Goal: Information Seeking & Learning: Learn about a topic

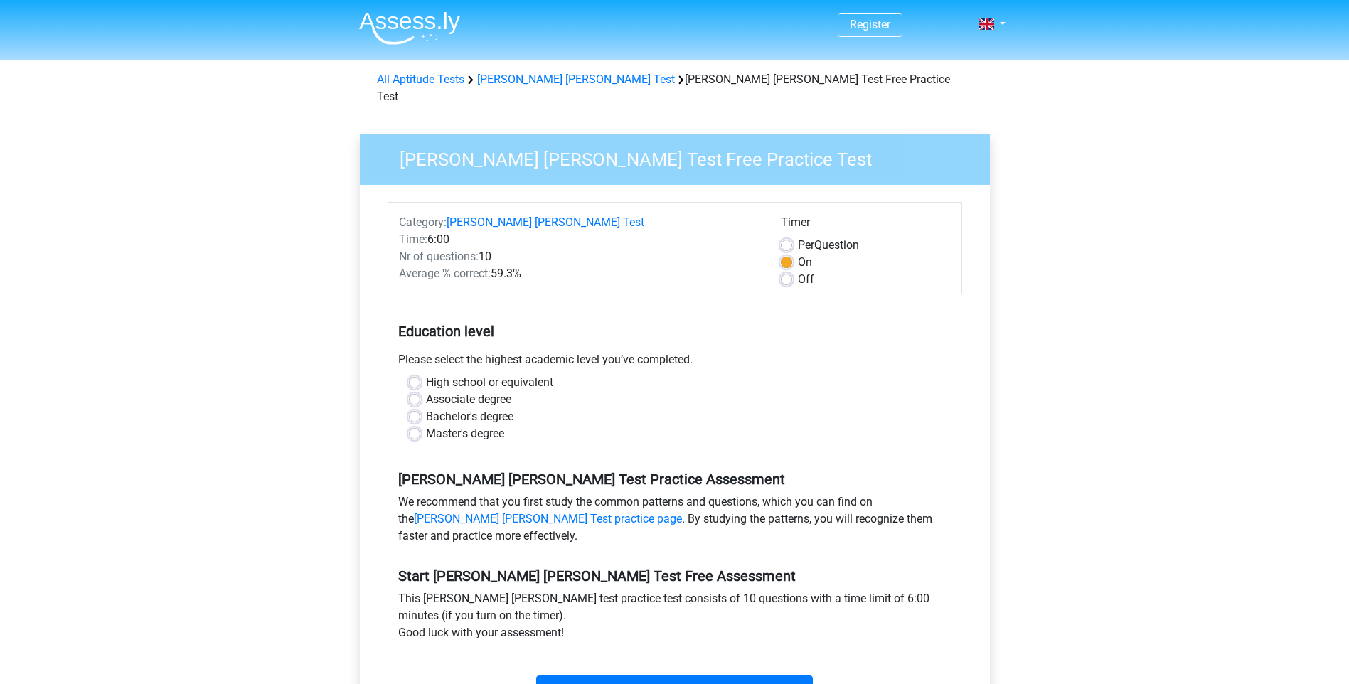
click at [426, 374] on label "High school or equivalent" at bounding box center [489, 382] width 127 height 17
click at [414, 374] on input "High school or equivalent" at bounding box center [414, 381] width 11 height 14
radio input "true"
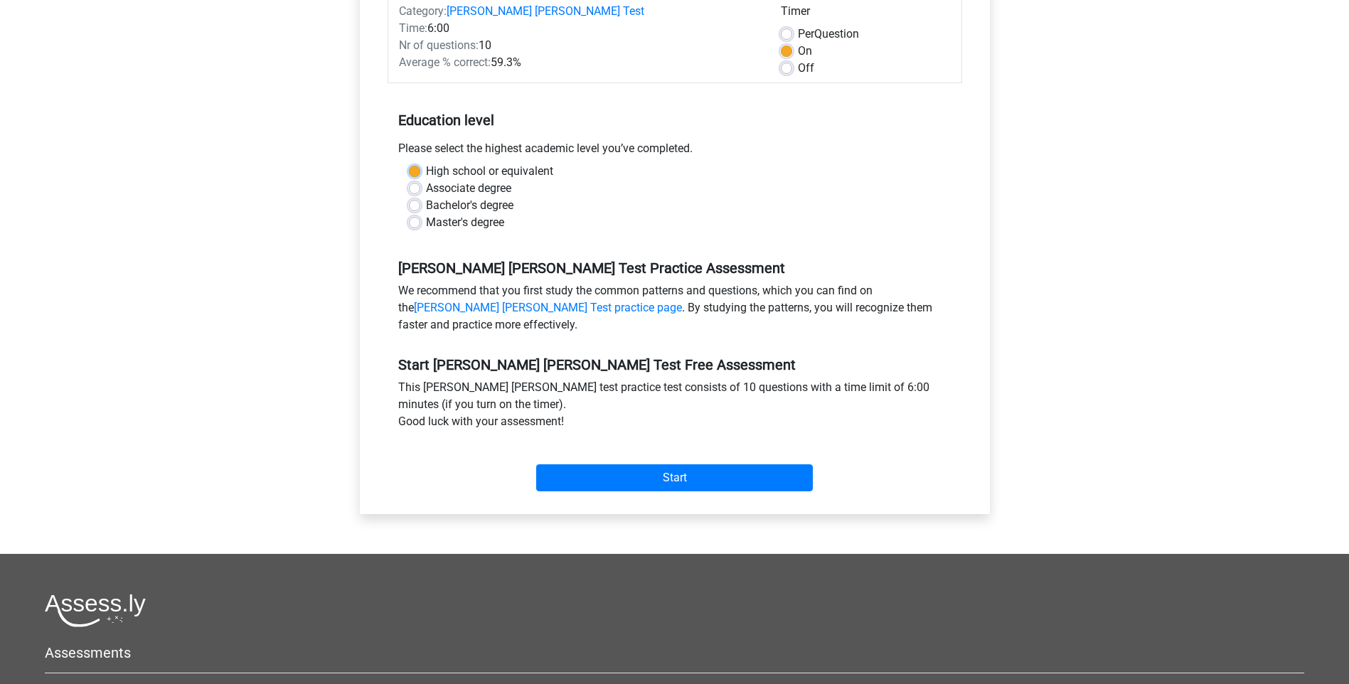
scroll to position [213, 0]
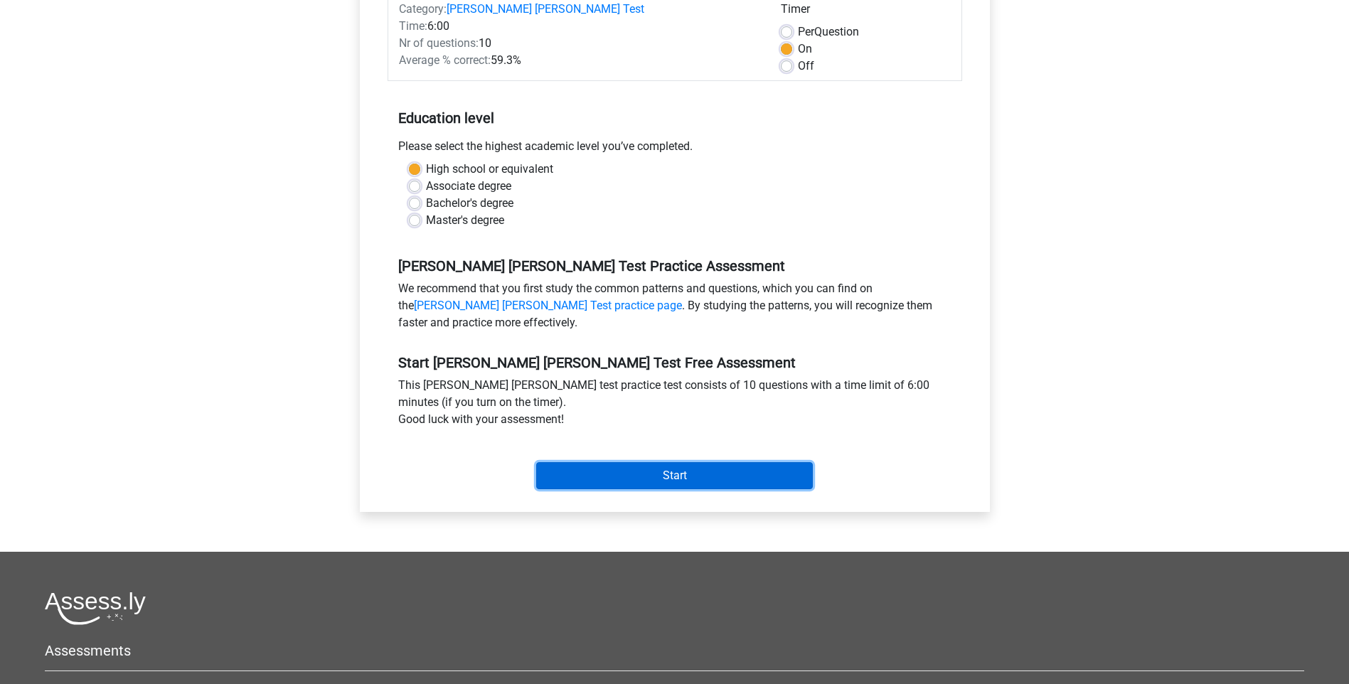
click at [618, 462] on input "Start" at bounding box center [674, 475] width 277 height 27
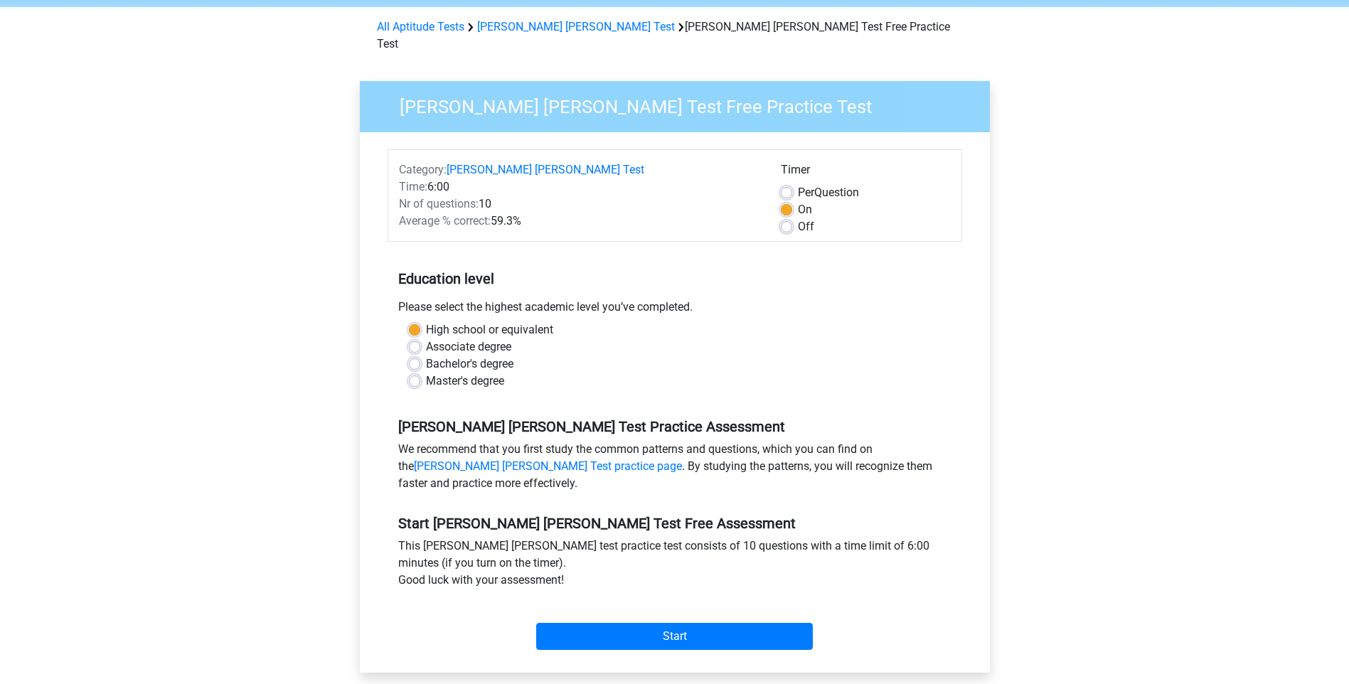
scroll to position [142, 0]
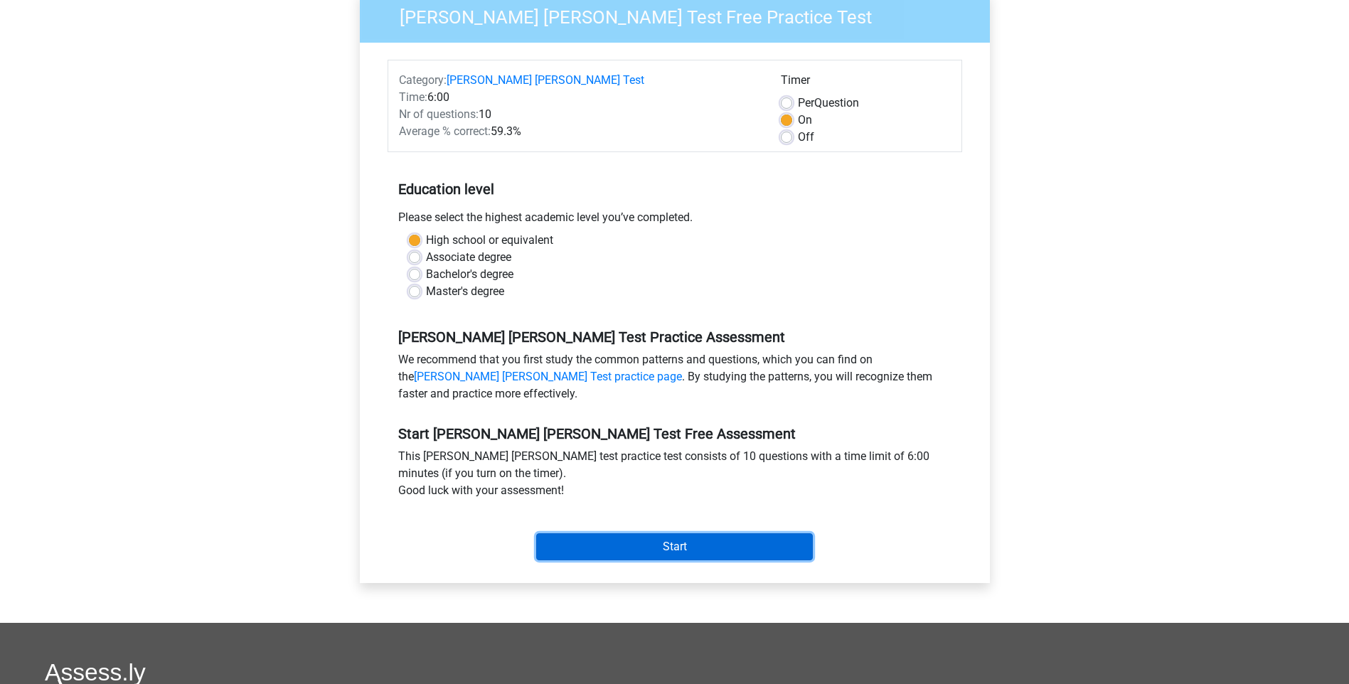
click at [683, 535] on input "Start" at bounding box center [674, 546] width 277 height 27
click at [708, 533] on input "Start" at bounding box center [674, 546] width 277 height 27
click at [773, 545] on div "Start" at bounding box center [675, 535] width 575 height 61
click at [769, 538] on input "Start" at bounding box center [674, 546] width 277 height 27
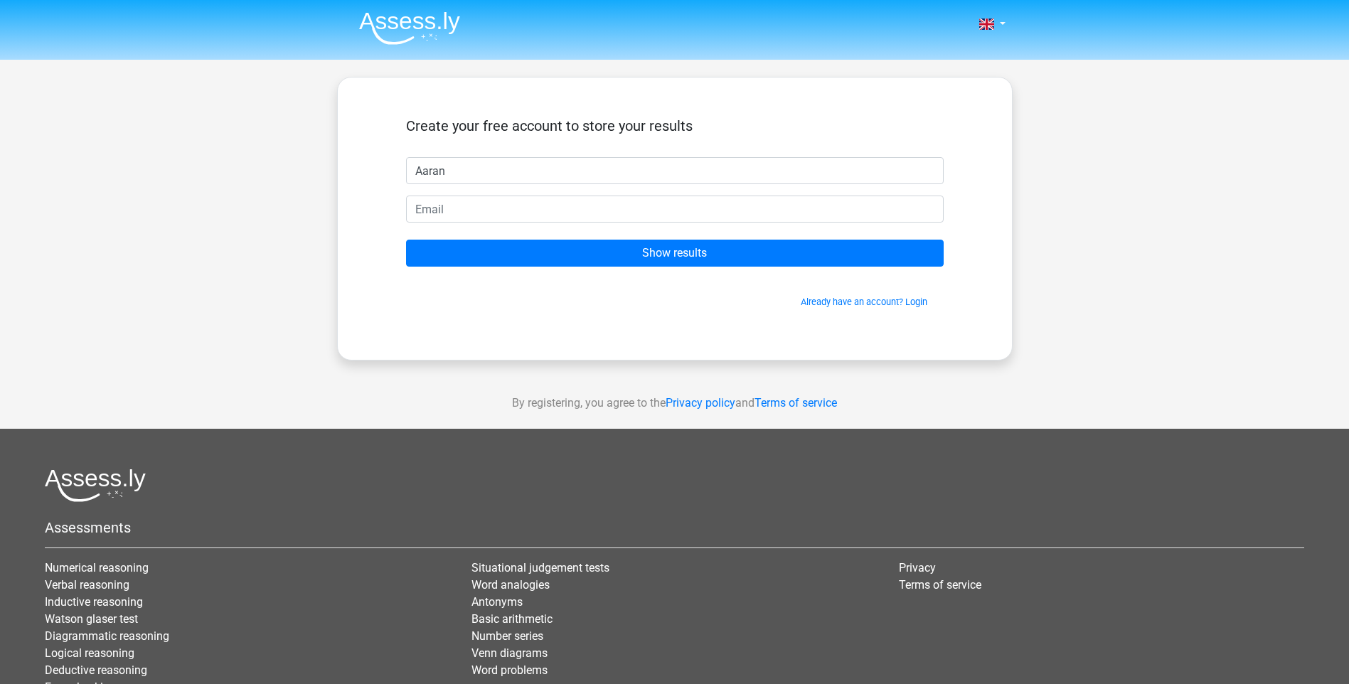
type input "Aaran"
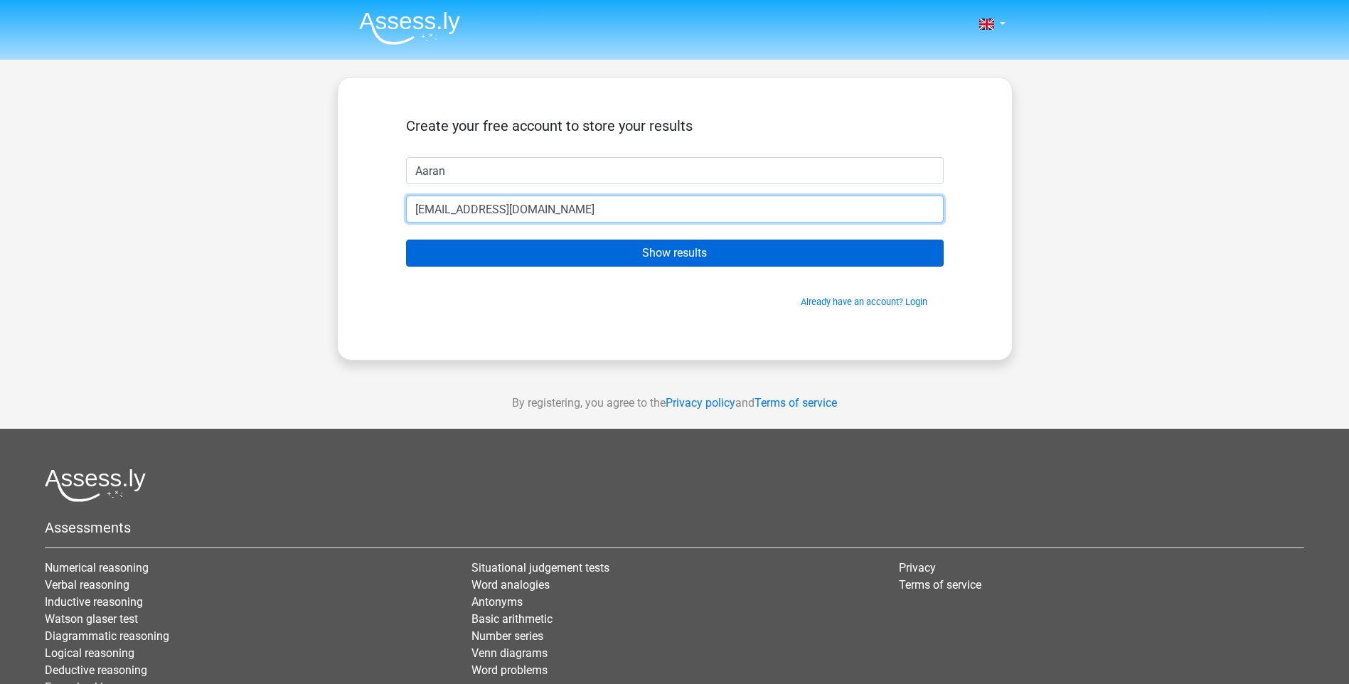
type input "[EMAIL_ADDRESS][DOMAIN_NAME]"
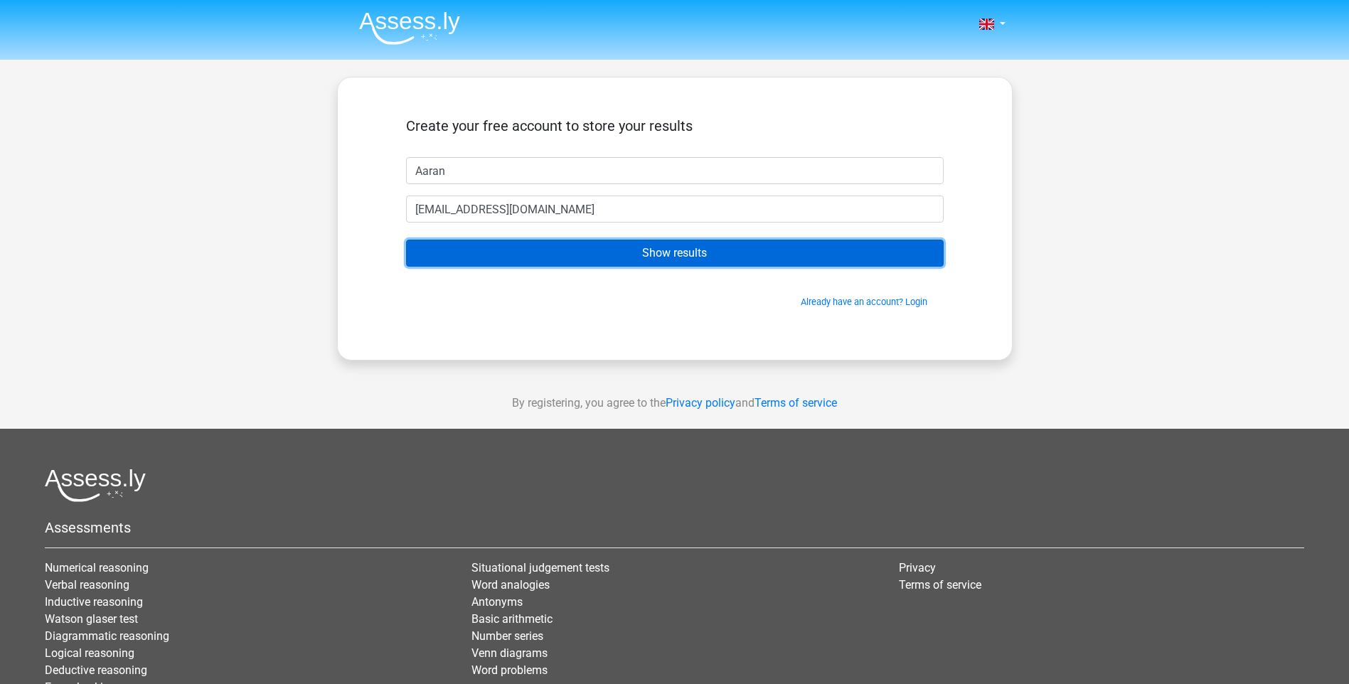
click at [611, 250] on input "Show results" at bounding box center [675, 253] width 538 height 27
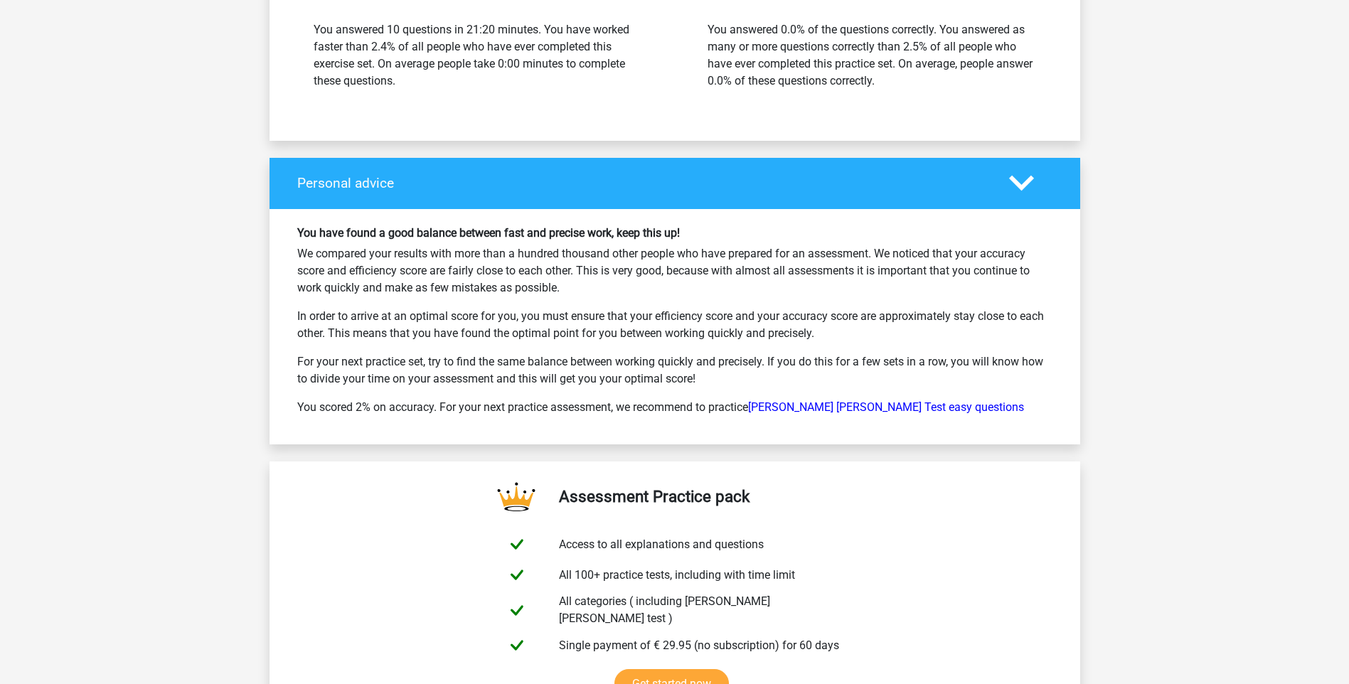
scroll to position [1964, 0]
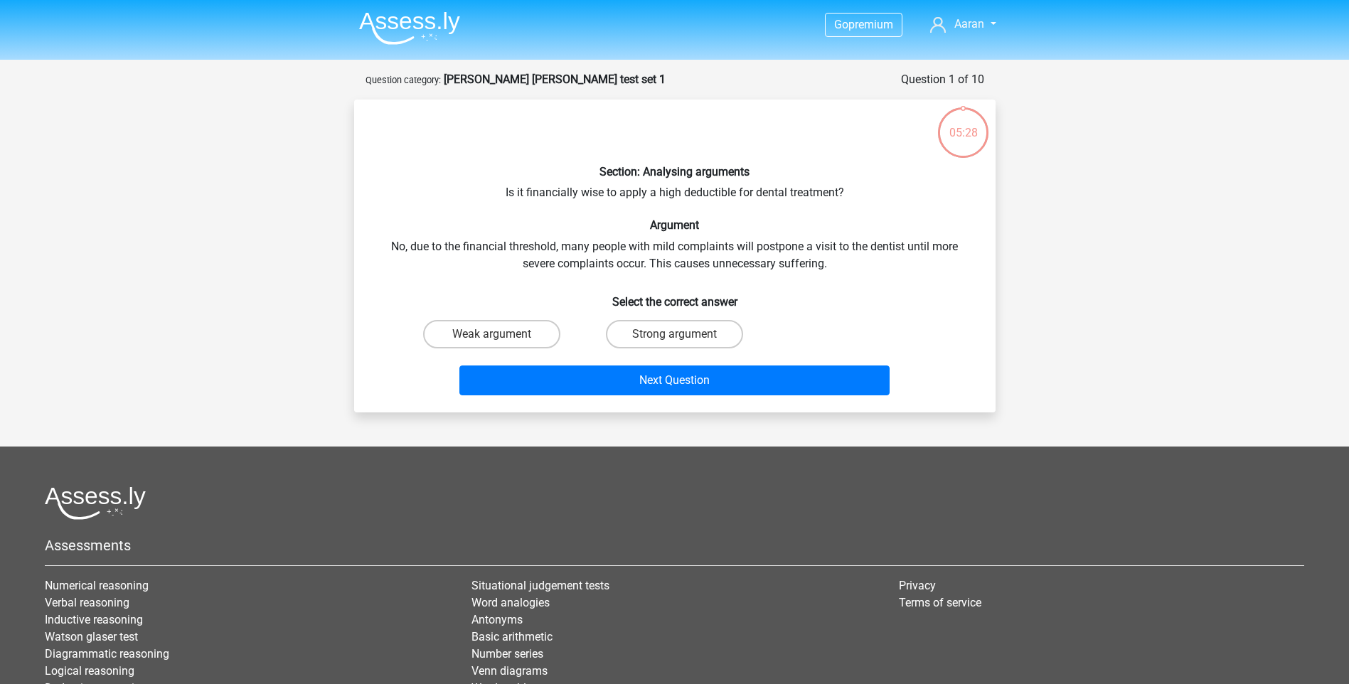
click at [676, 337] on input "Strong argument" at bounding box center [678, 338] width 9 height 9
radio input "true"
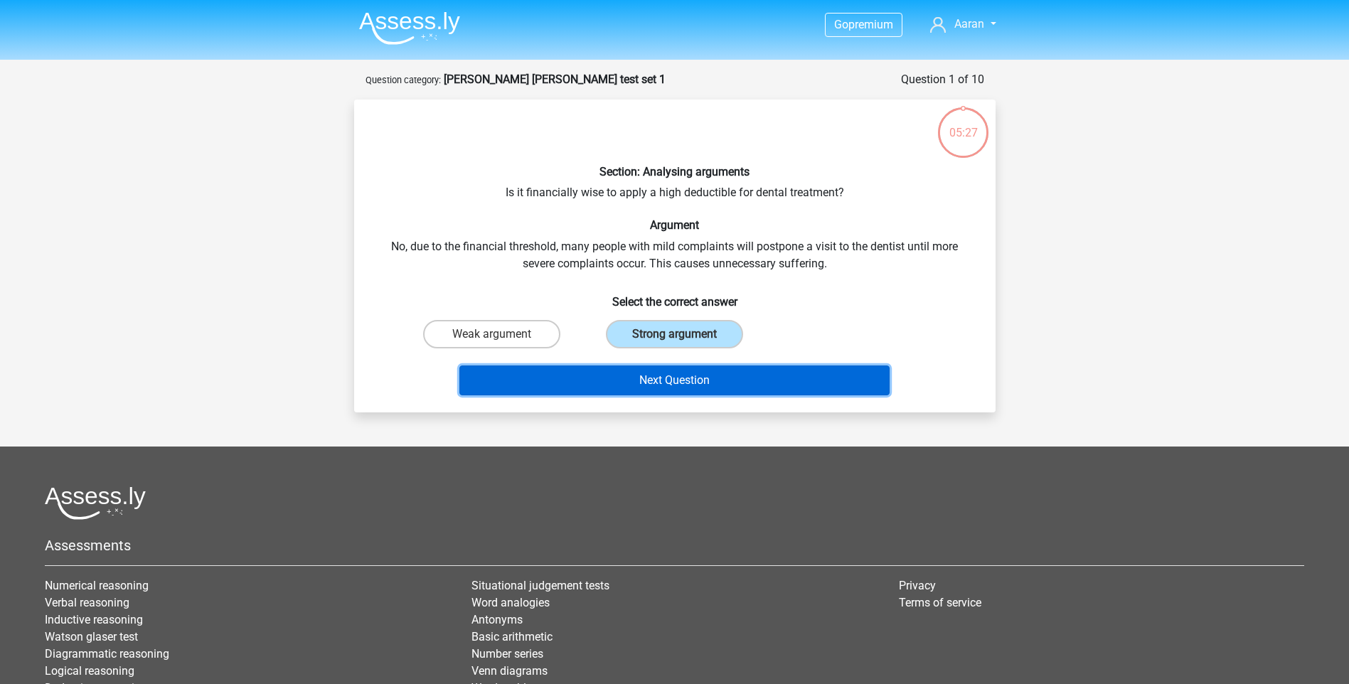
click at [708, 379] on button "Next Question" at bounding box center [674, 380] width 430 height 30
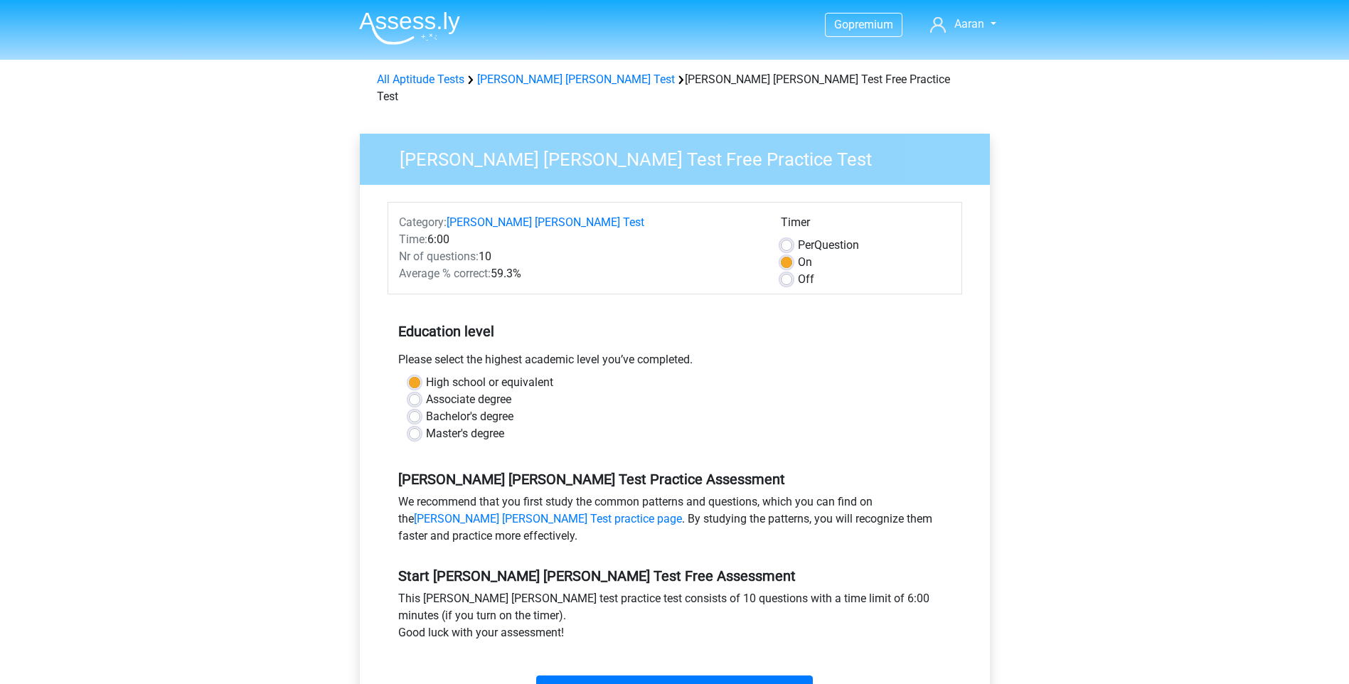
scroll to position [137, 0]
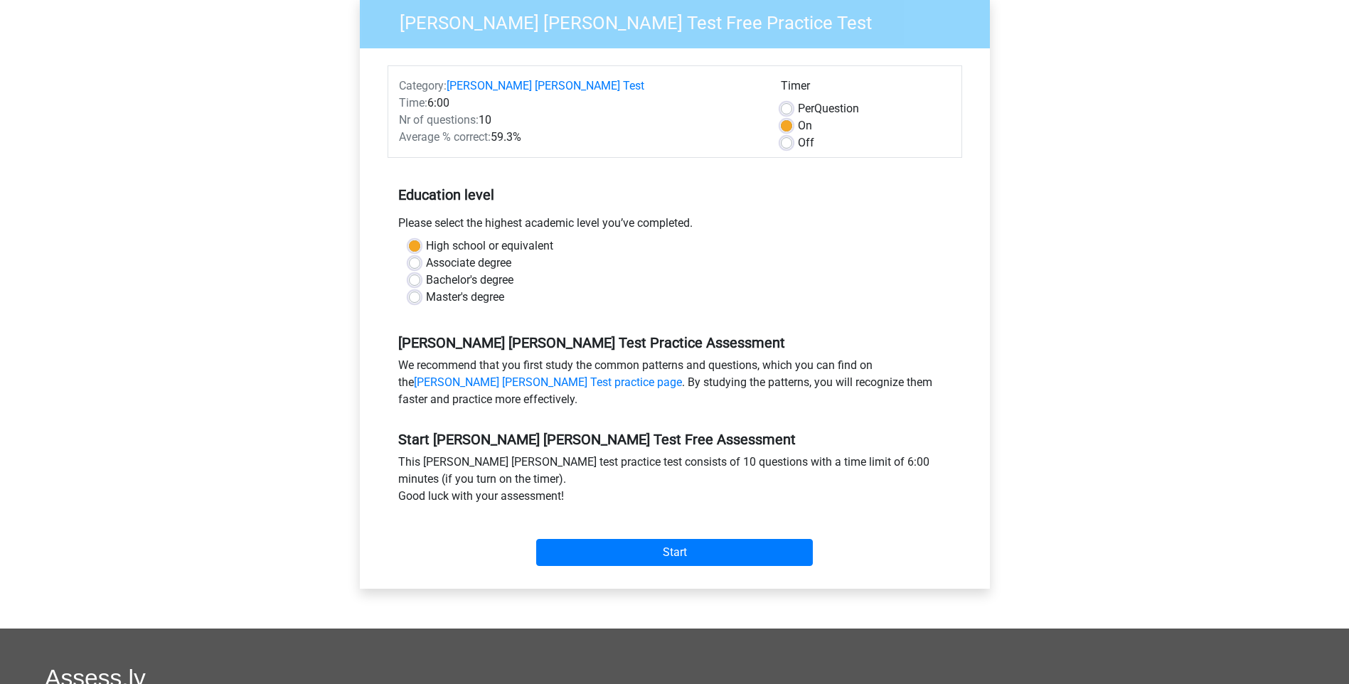
click at [640, 558] on div "Category: Watson Glaser Test Time: 6:00 Nr of questions: 10 Average % correct: …" at bounding box center [674, 318] width 609 height 540
click at [642, 541] on input "Start" at bounding box center [674, 552] width 277 height 27
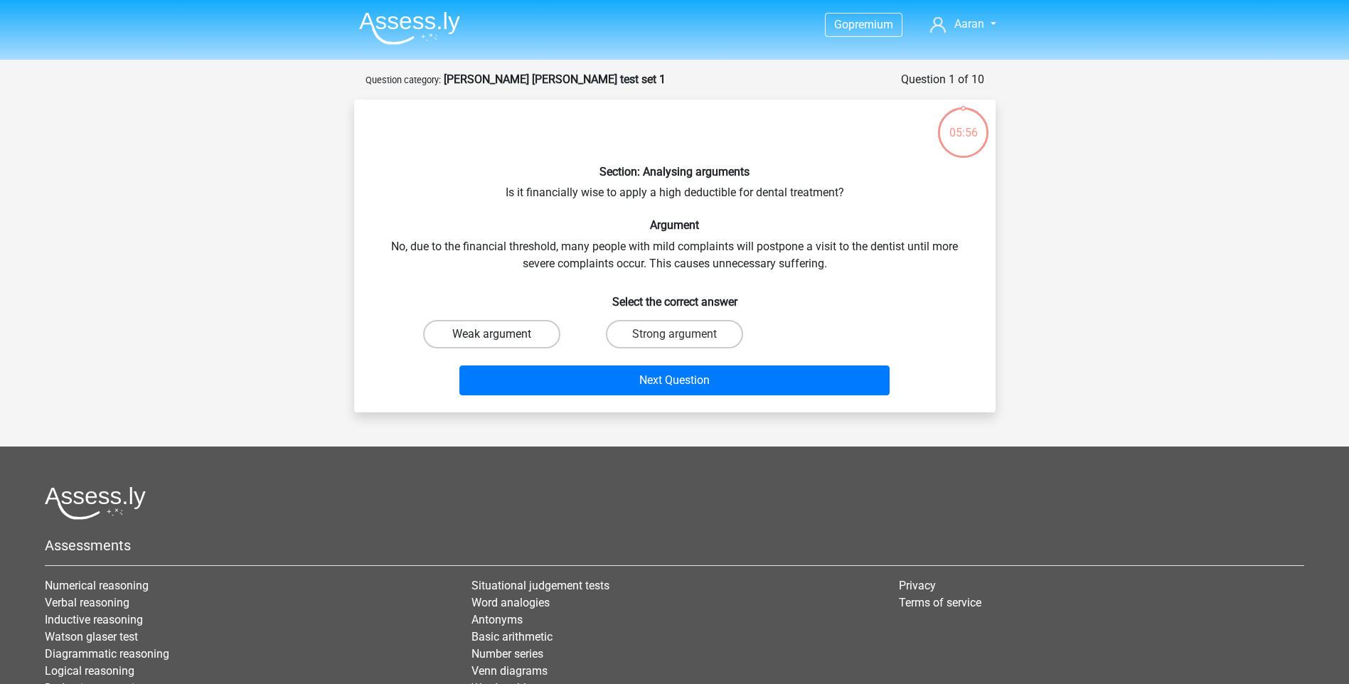
click at [525, 333] on label "Weak argument" at bounding box center [491, 334] width 137 height 28
click at [501, 334] on input "Weak argument" at bounding box center [495, 338] width 9 height 9
radio input "true"
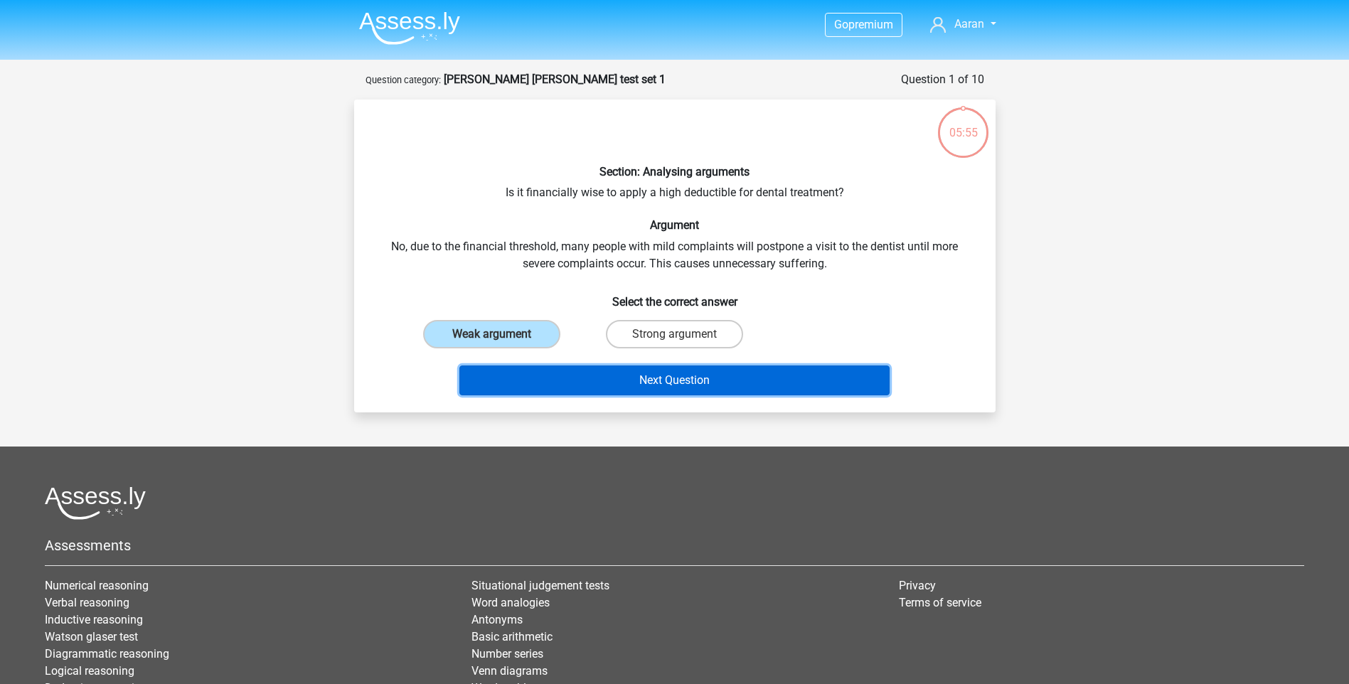
click at [591, 388] on button "Next Question" at bounding box center [674, 380] width 430 height 30
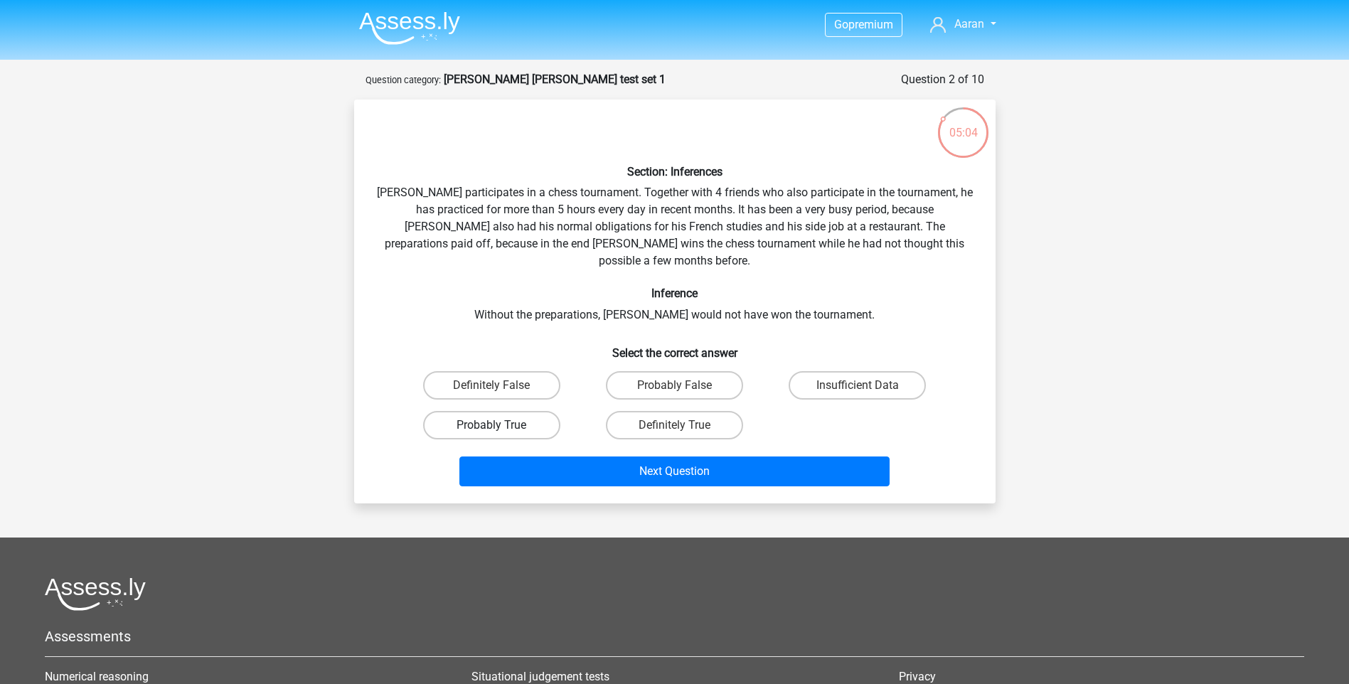
click at [548, 411] on label "Probably True" at bounding box center [491, 425] width 137 height 28
click at [501, 425] on input "Probably True" at bounding box center [495, 429] width 9 height 9
radio input "true"
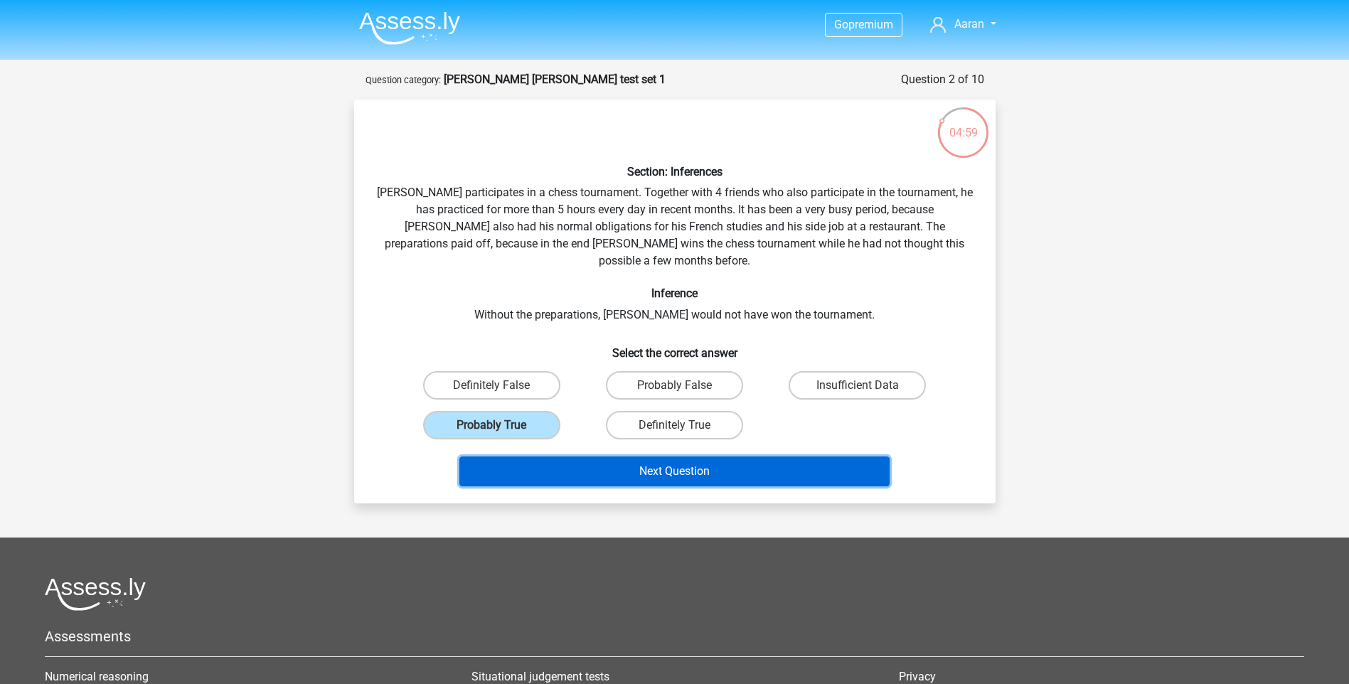
click at [695, 461] on button "Next Question" at bounding box center [674, 472] width 430 height 30
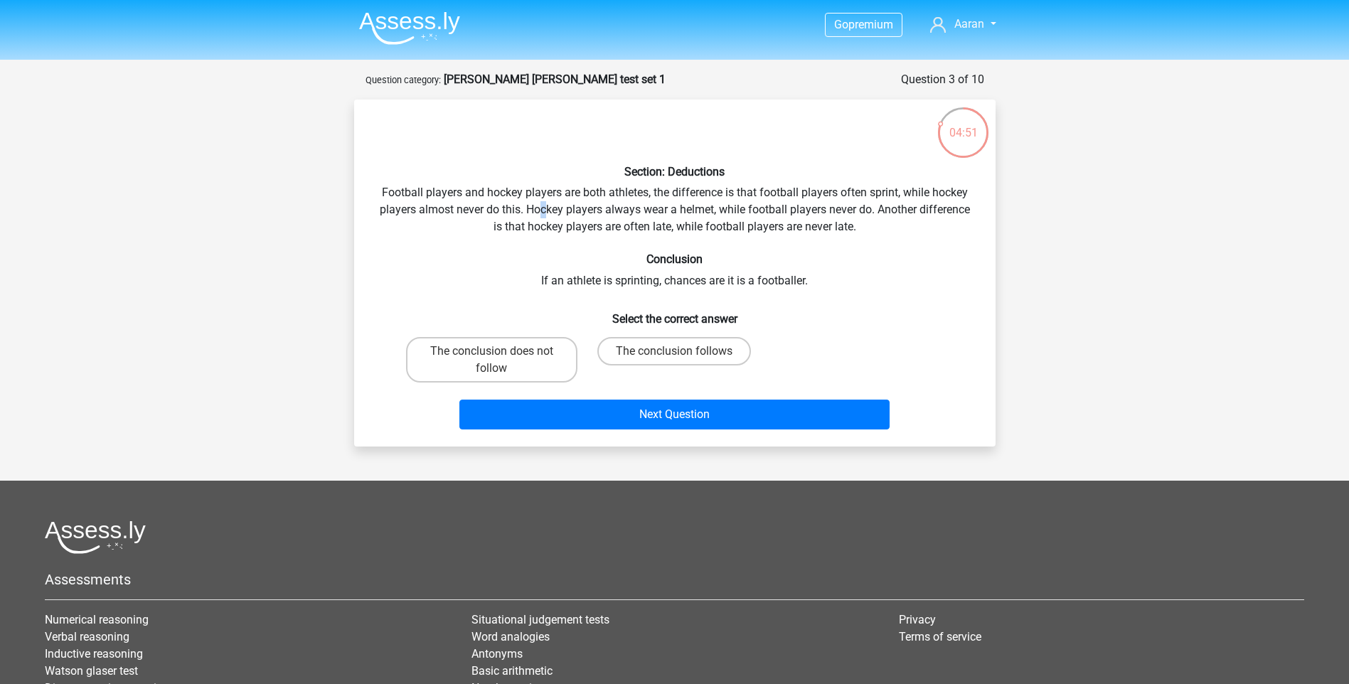
drag, startPoint x: 538, startPoint y: 213, endPoint x: 576, endPoint y: 208, distance: 38.0
click at [576, 208] on div "Section: Deductions Football players and hockey players are both athletes, the …" at bounding box center [675, 273] width 630 height 324
drag, startPoint x: 576, startPoint y: 208, endPoint x: 676, endPoint y: 215, distance: 100.5
click at [658, 213] on div "Section: Deductions Football players and hockey players are both athletes, the …" at bounding box center [675, 273] width 630 height 324
drag, startPoint x: 683, startPoint y: 213, endPoint x: 670, endPoint y: 213, distance: 12.8
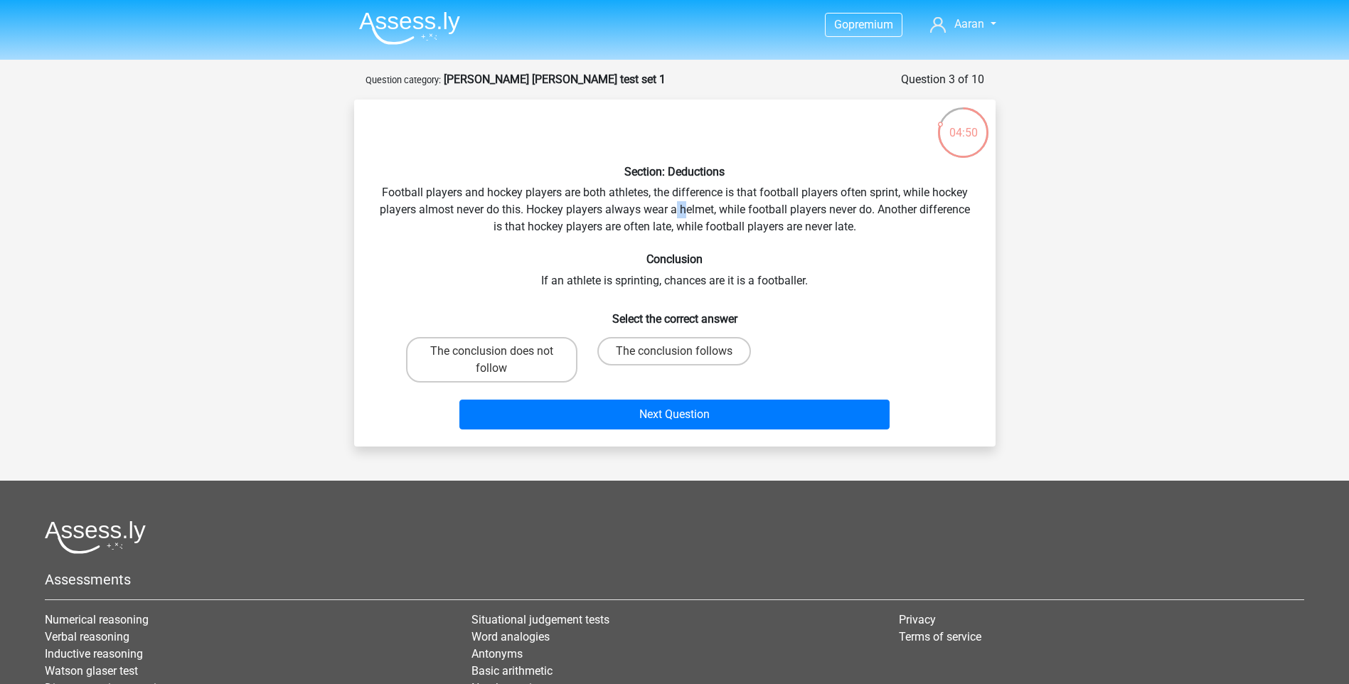
click at [670, 213] on div "Section: Deductions Football players and hockey players are both athletes, the …" at bounding box center [675, 273] width 630 height 324
drag, startPoint x: 670, startPoint y: 213, endPoint x: 651, endPoint y: 212, distance: 19.2
click at [651, 212] on div "Section: Deductions Football players and hockey players are both athletes, the …" at bounding box center [675, 273] width 630 height 324
click at [641, 213] on div "Section: Deductions Football players and hockey players are both athletes, the …" at bounding box center [675, 273] width 630 height 324
click at [582, 213] on div "Section: Deductions Football players and hockey players are both athletes, the …" at bounding box center [675, 273] width 630 height 324
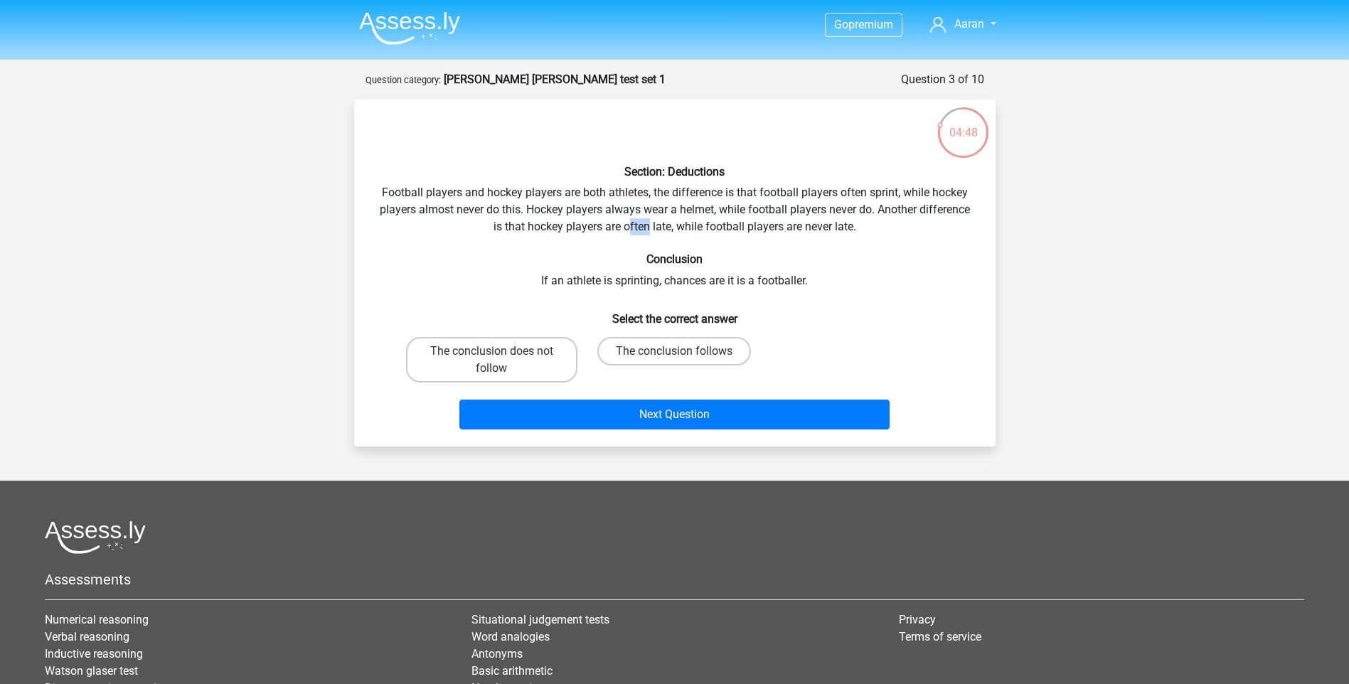
drag, startPoint x: 650, startPoint y: 221, endPoint x: 626, endPoint y: 221, distance: 23.5
click at [626, 221] on div "Section: Deductions Football players and hockey players are both athletes, the …" at bounding box center [675, 273] width 630 height 324
drag, startPoint x: 626, startPoint y: 221, endPoint x: 600, endPoint y: 217, distance: 26.7
click at [600, 217] on div "Section: Deductions Football players and hockey players are both athletes, the …" at bounding box center [675, 273] width 630 height 324
drag, startPoint x: 600, startPoint y: 217, endPoint x: 622, endPoint y: 218, distance: 22.1
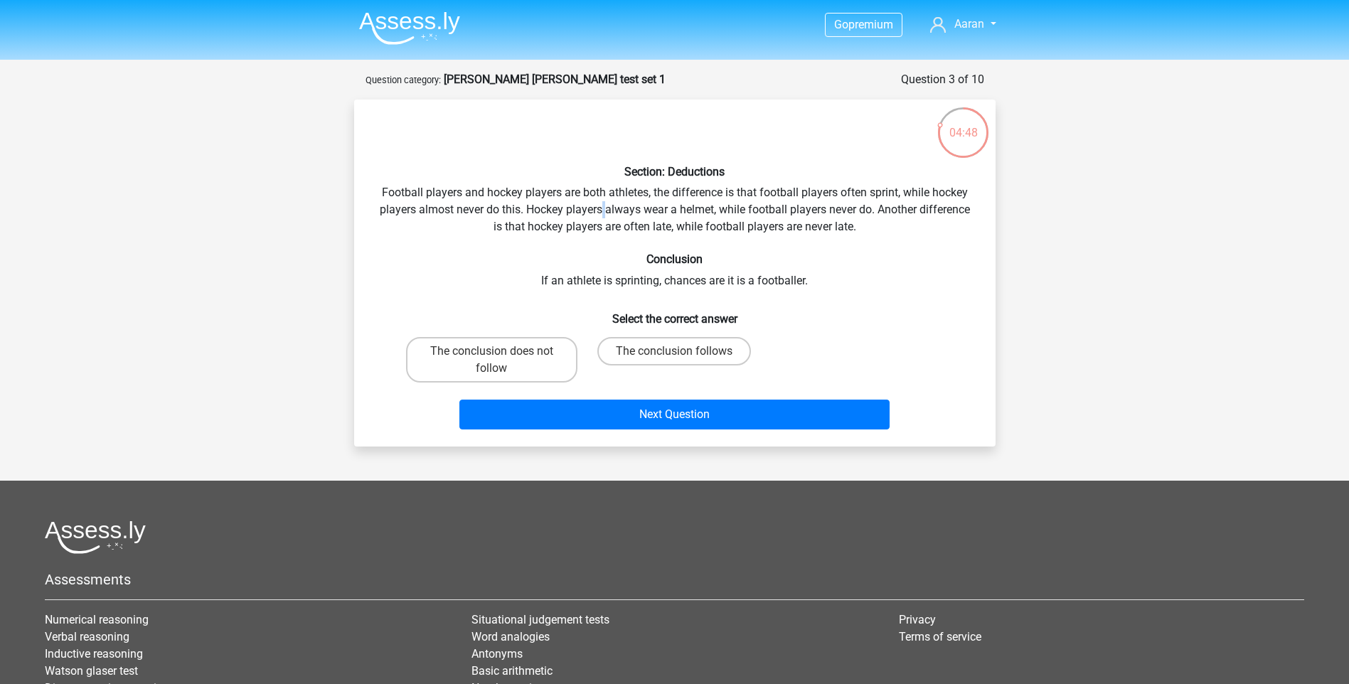
click at [622, 218] on div "Section: Deductions Football players and hockey players are both athletes, the …" at bounding box center [675, 273] width 630 height 324
drag, startPoint x: 622, startPoint y: 218, endPoint x: 683, endPoint y: 226, distance: 60.9
click at [683, 226] on div "Section: Deductions Football players and hockey players are both athletes, the …" at bounding box center [675, 273] width 630 height 324
click at [546, 370] on label "The conclusion does not follow" at bounding box center [491, 360] width 171 height 46
click at [501, 361] on input "The conclusion does not follow" at bounding box center [495, 355] width 9 height 9
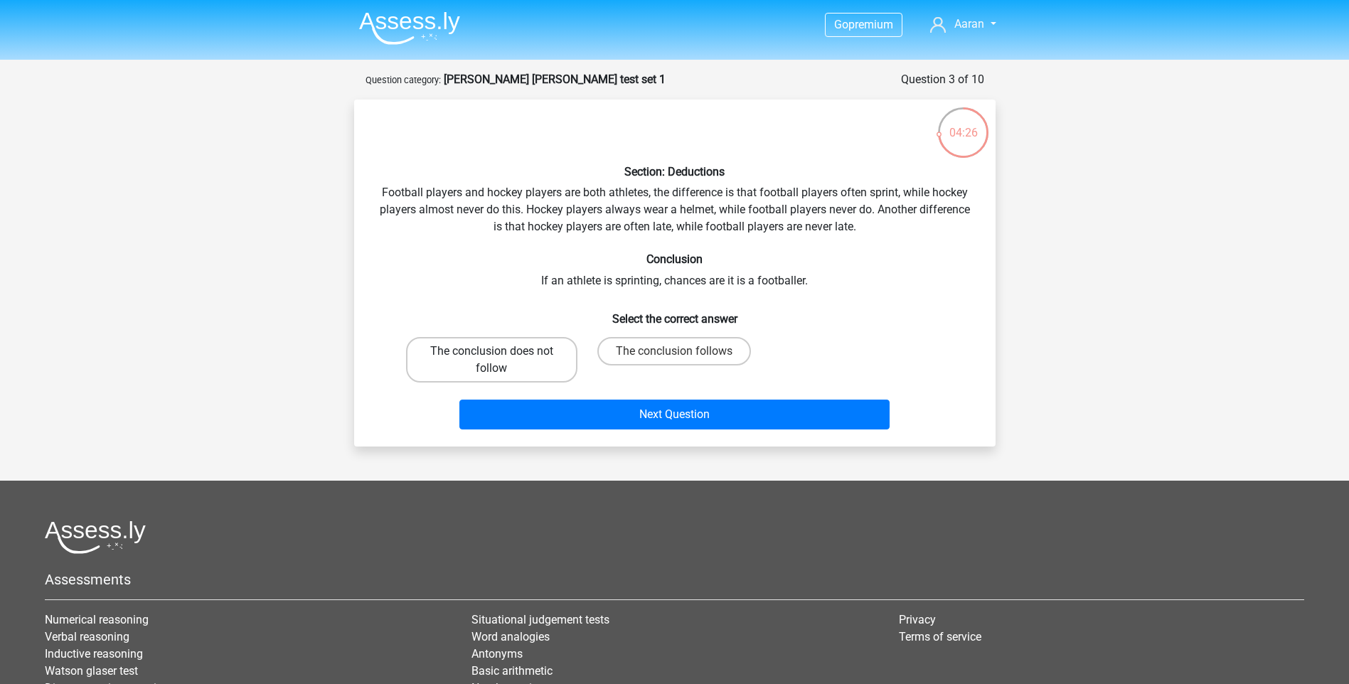
radio input "true"
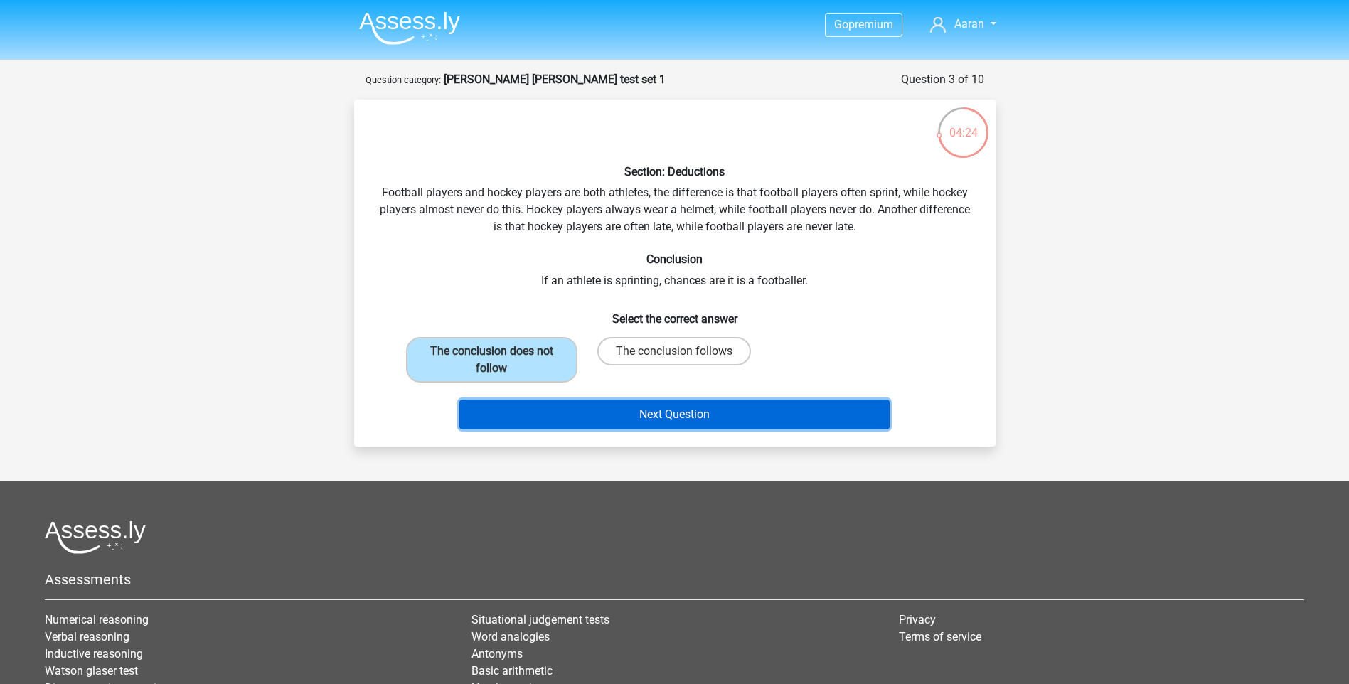
click at [732, 404] on button "Next Question" at bounding box center [674, 415] width 430 height 30
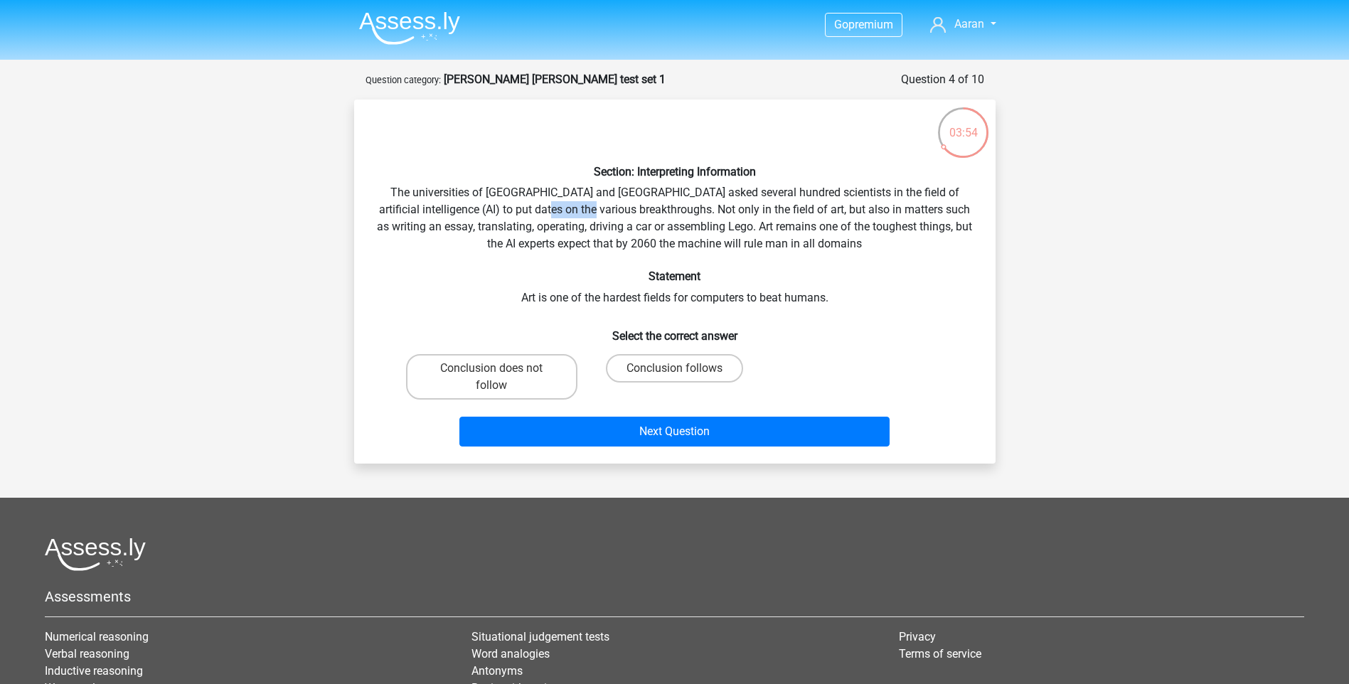
drag, startPoint x: 555, startPoint y: 206, endPoint x: 602, endPoint y: 208, distance: 46.3
click at [602, 208] on div "Section: Interpreting Information The universities of Oxford and Yale asked sev…" at bounding box center [675, 281] width 630 height 341
drag, startPoint x: 602, startPoint y: 208, endPoint x: 717, endPoint y: 218, distance: 116.3
click at [715, 218] on div "Section: Interpreting Information The universities of Oxford and Yale asked sev…" at bounding box center [675, 281] width 630 height 341
drag, startPoint x: 742, startPoint y: 213, endPoint x: 711, endPoint y: 210, distance: 31.4
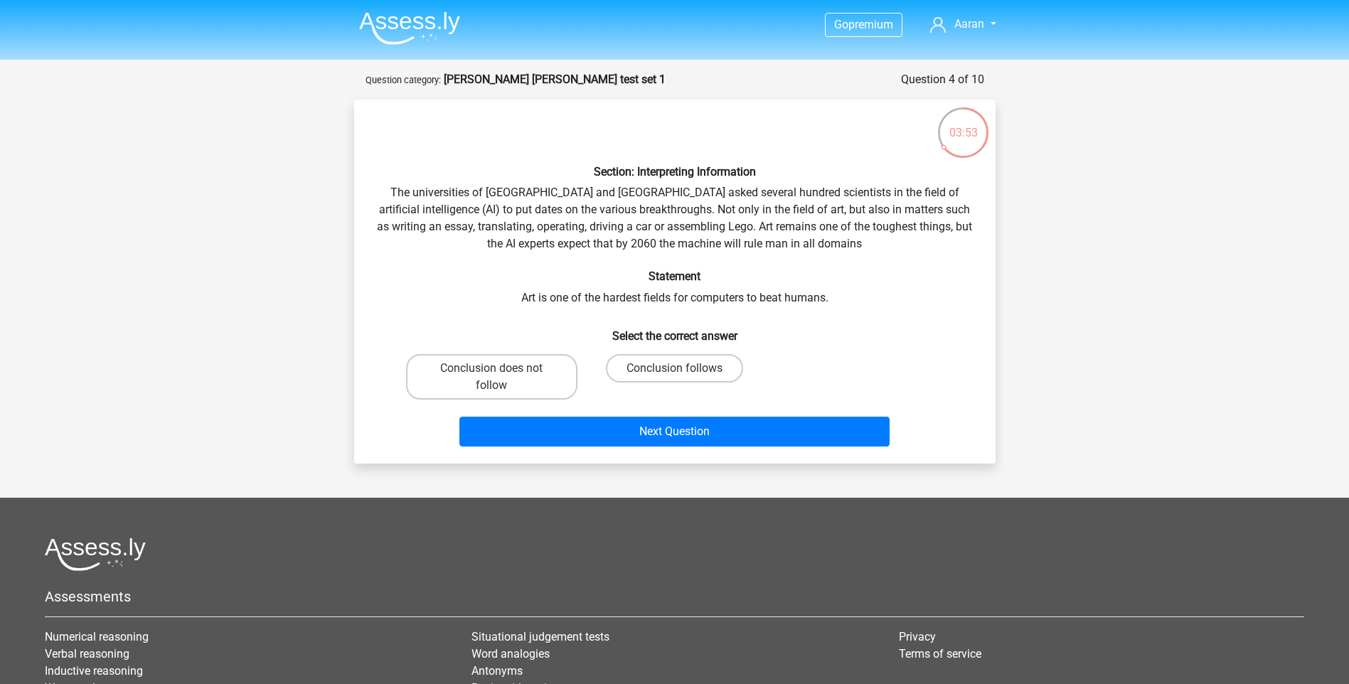
click at [711, 210] on div "Section: Interpreting Information The universities of Oxford and Yale asked sev…" at bounding box center [675, 281] width 630 height 341
drag, startPoint x: 711, startPoint y: 210, endPoint x: 628, endPoint y: 201, distance: 83.7
click at [628, 201] on div "Section: Interpreting Information The universities of Oxford and Yale asked sev…" at bounding box center [675, 281] width 630 height 341
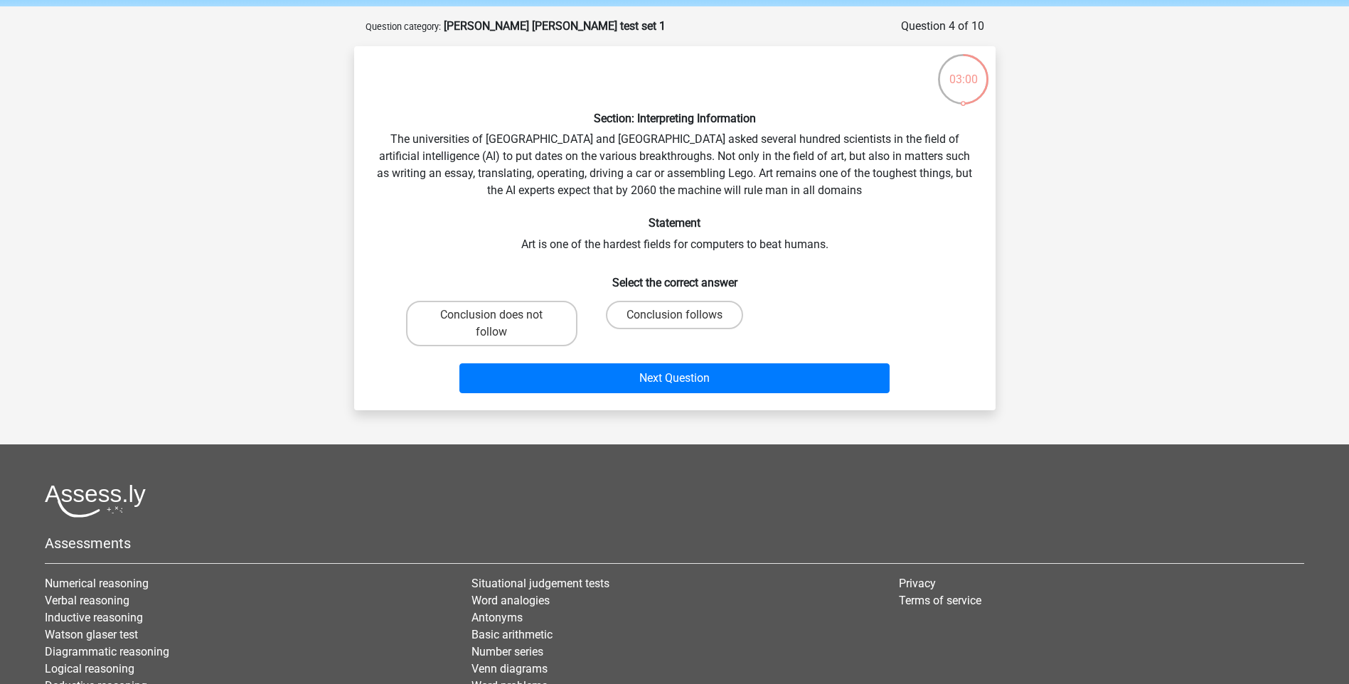
scroll to position [47, 0]
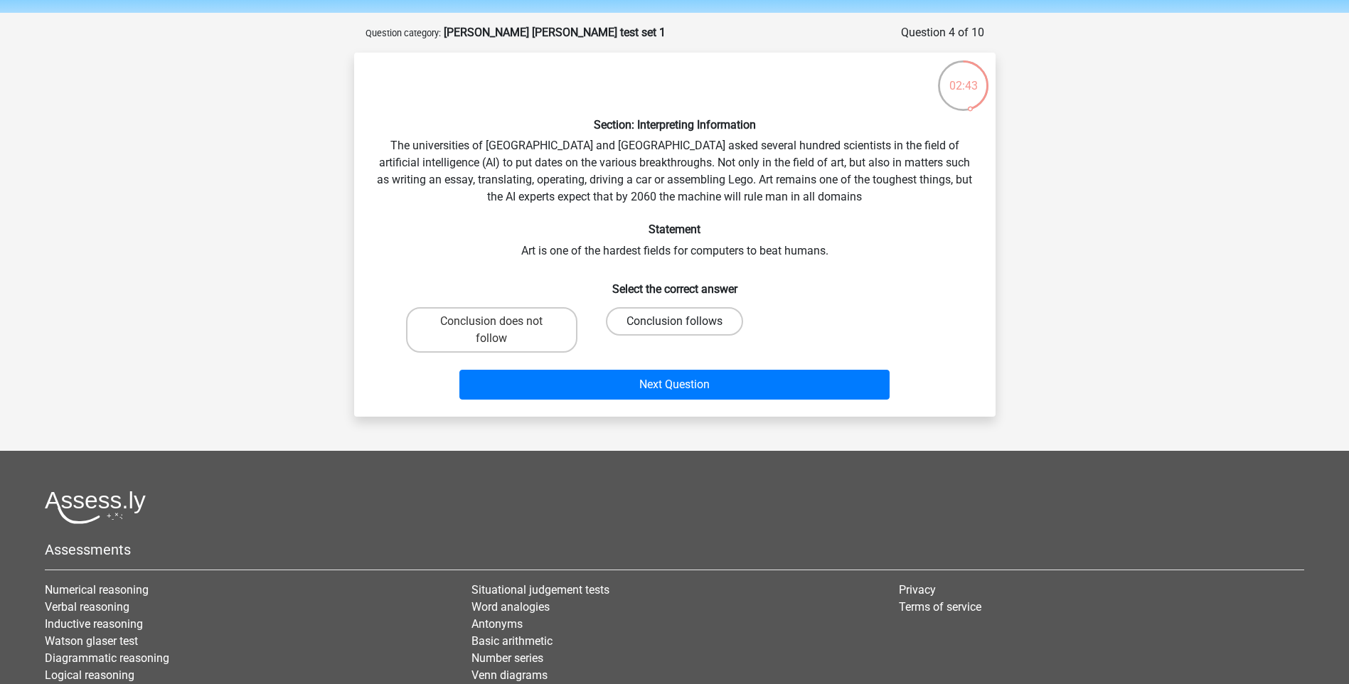
click at [727, 319] on label "Conclusion follows" at bounding box center [674, 321] width 137 height 28
click at [683, 321] on input "Conclusion follows" at bounding box center [678, 325] width 9 height 9
radio input "true"
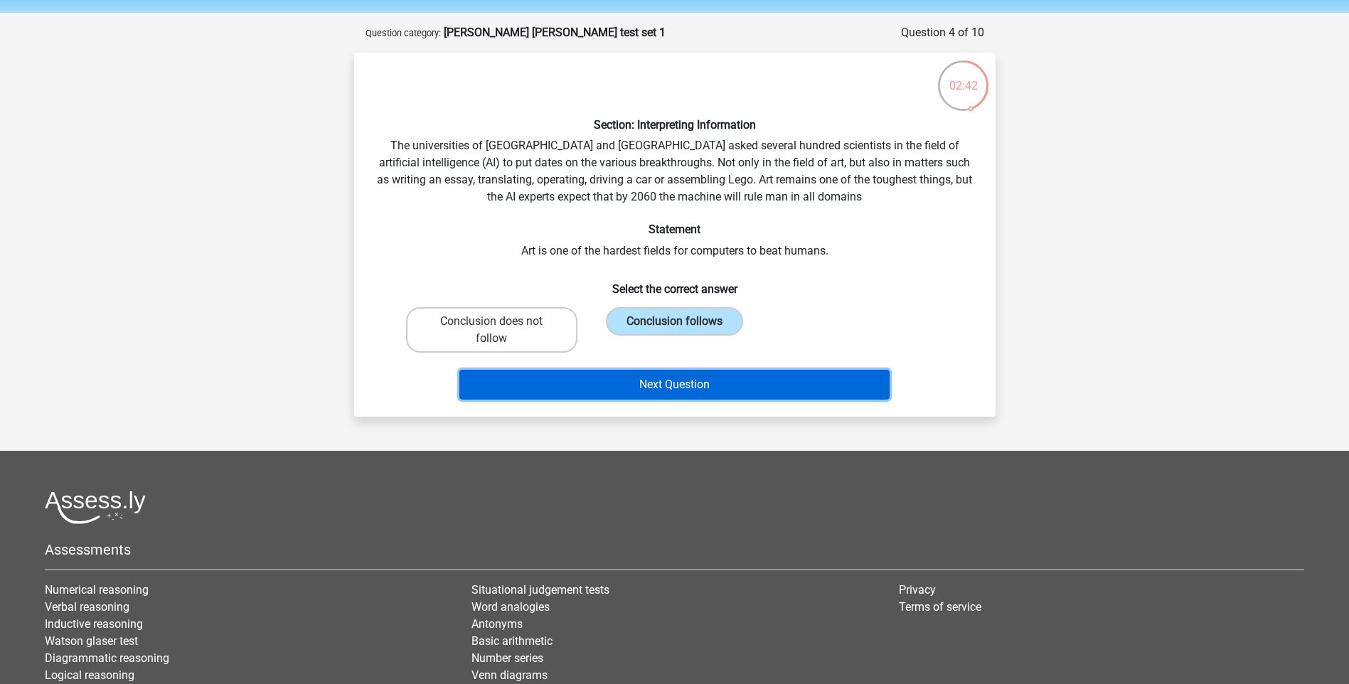
click at [829, 389] on button "Next Question" at bounding box center [674, 385] width 430 height 30
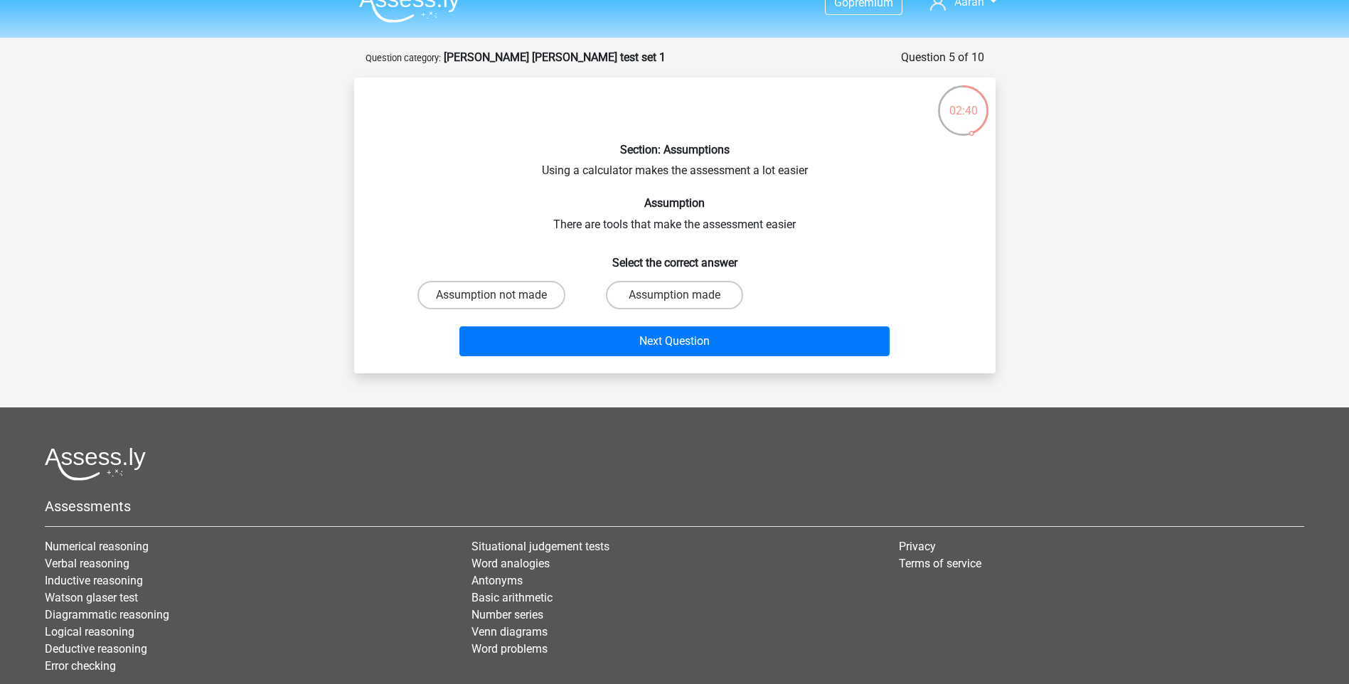
scroll to position [0, 0]
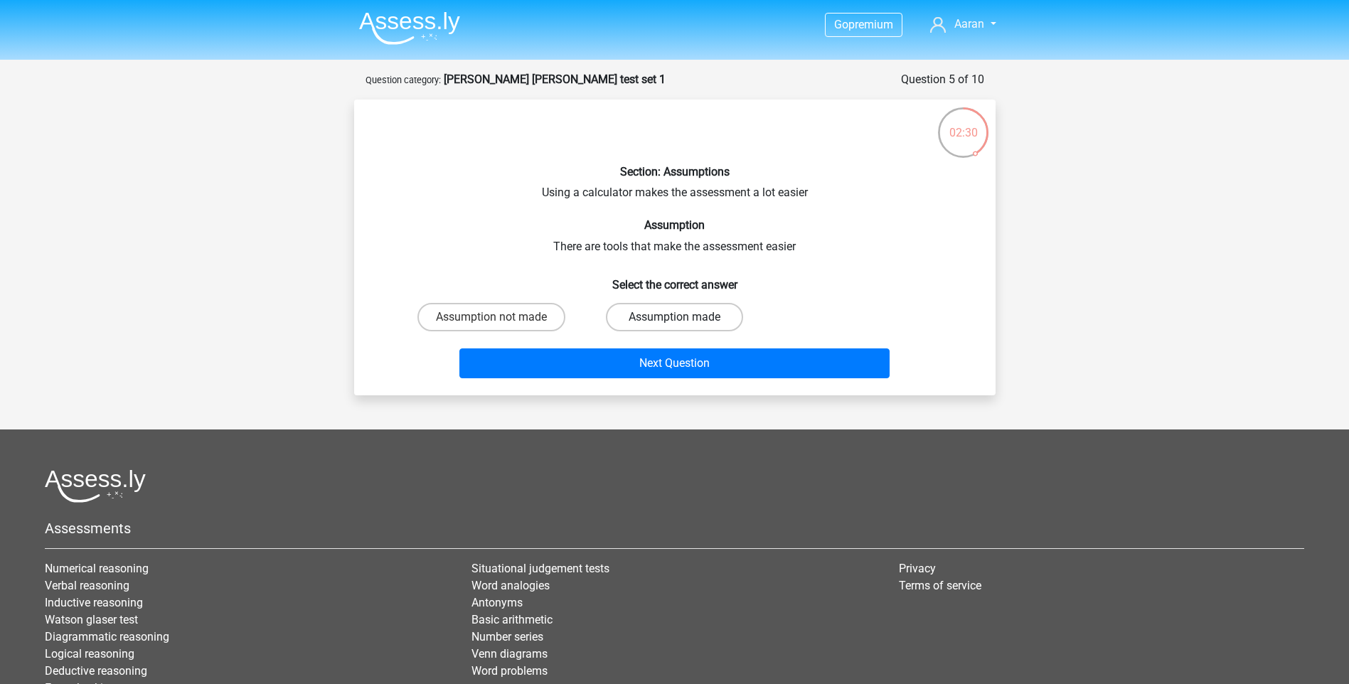
click at [715, 306] on label "Assumption made" at bounding box center [674, 317] width 137 height 28
click at [683, 317] on input "Assumption made" at bounding box center [678, 321] width 9 height 9
radio input "true"
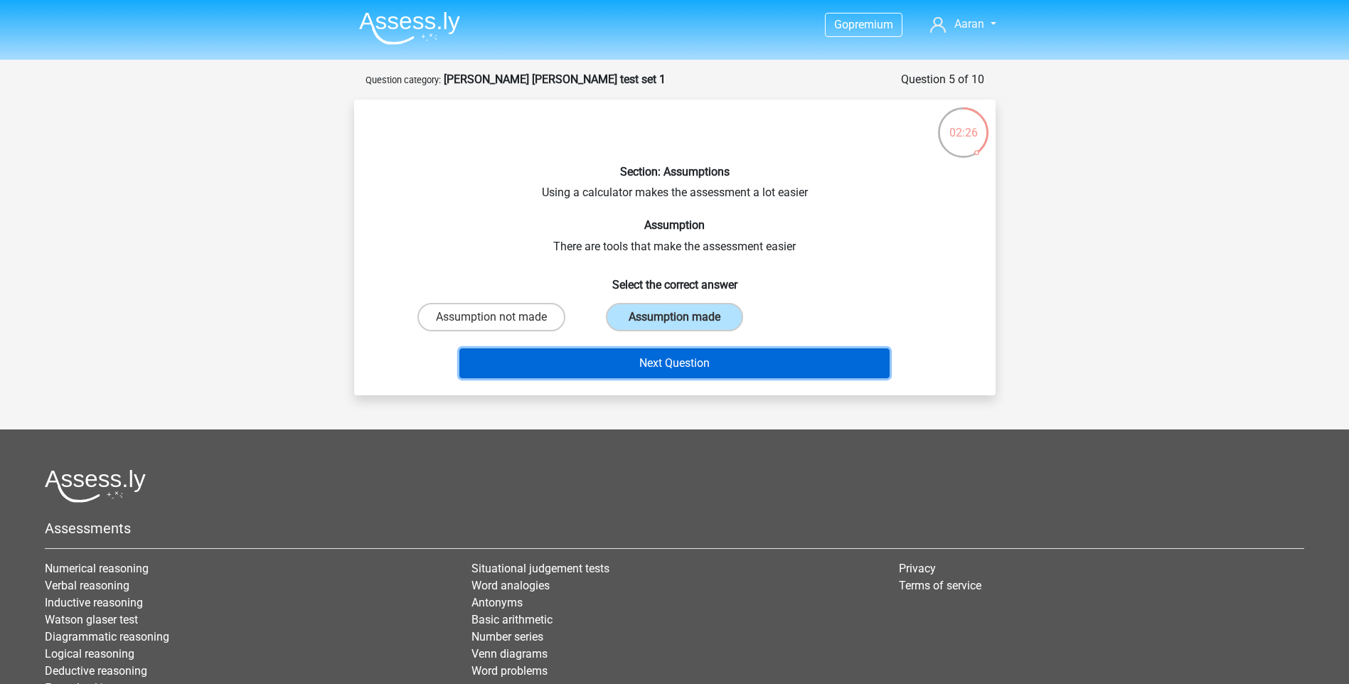
click at [749, 362] on button "Next Question" at bounding box center [674, 363] width 430 height 30
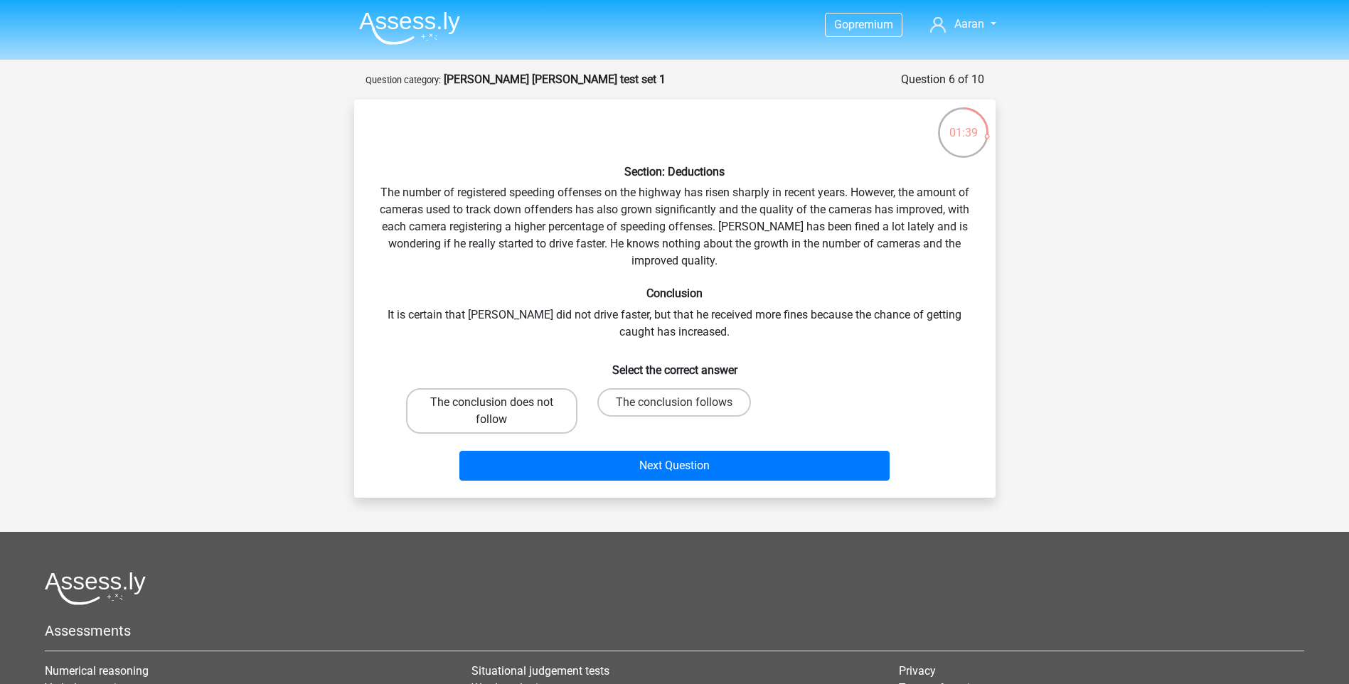
click at [539, 390] on label "The conclusion does not follow" at bounding box center [491, 411] width 171 height 46
click at [501, 402] on input "The conclusion does not follow" at bounding box center [495, 406] width 9 height 9
radio input "true"
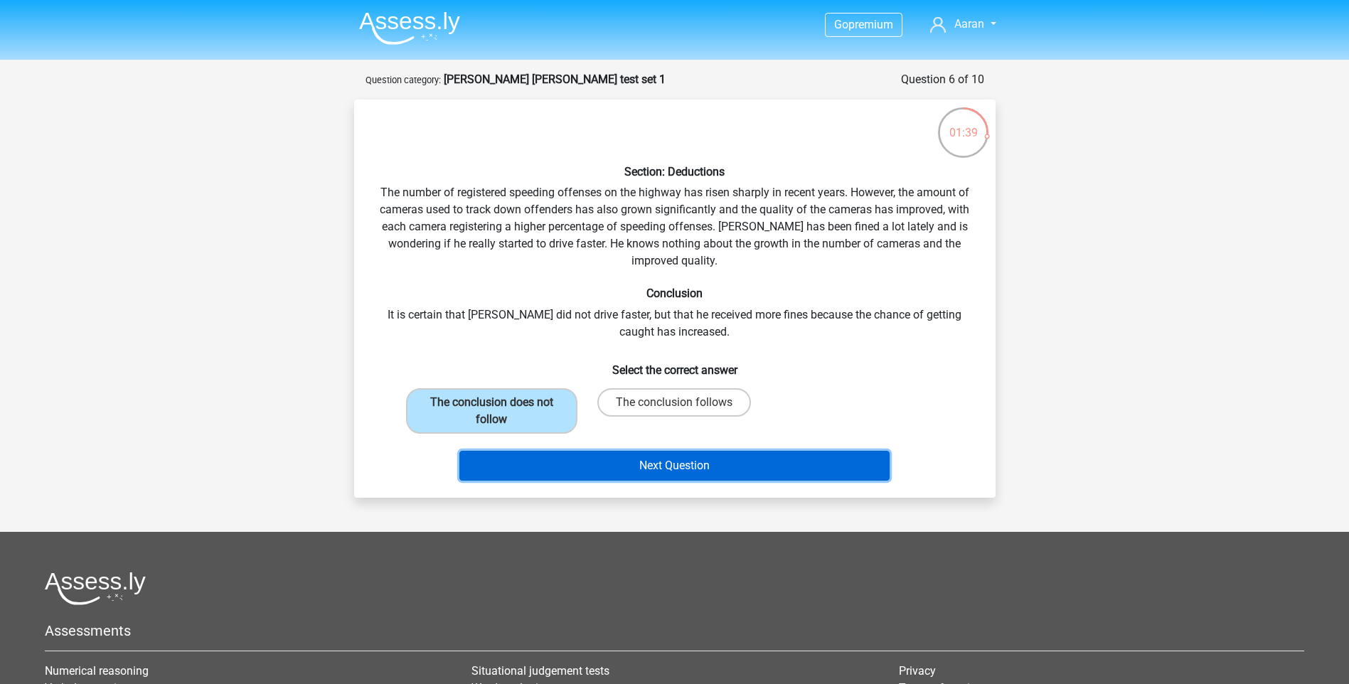
click at [609, 464] on button "Next Question" at bounding box center [674, 466] width 430 height 30
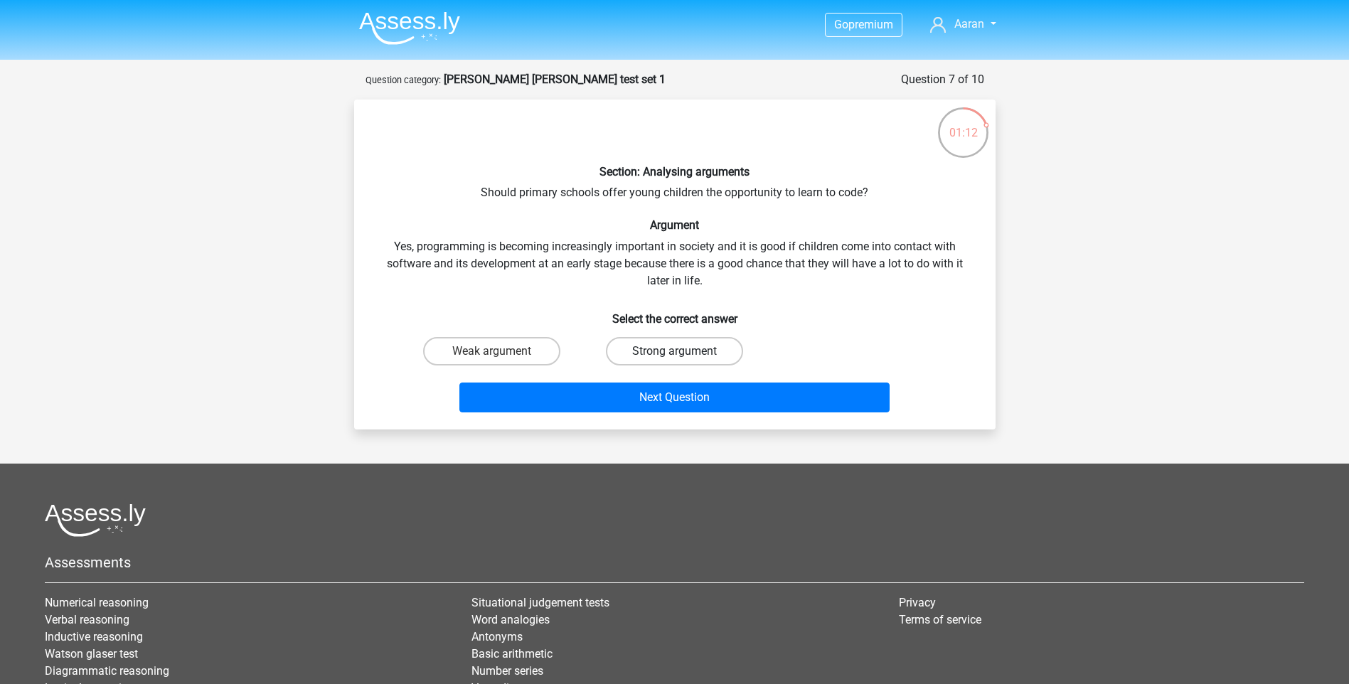
click at [669, 349] on label "Strong argument" at bounding box center [674, 351] width 137 height 28
click at [674, 351] on input "Strong argument" at bounding box center [678, 355] width 9 height 9
radio input "true"
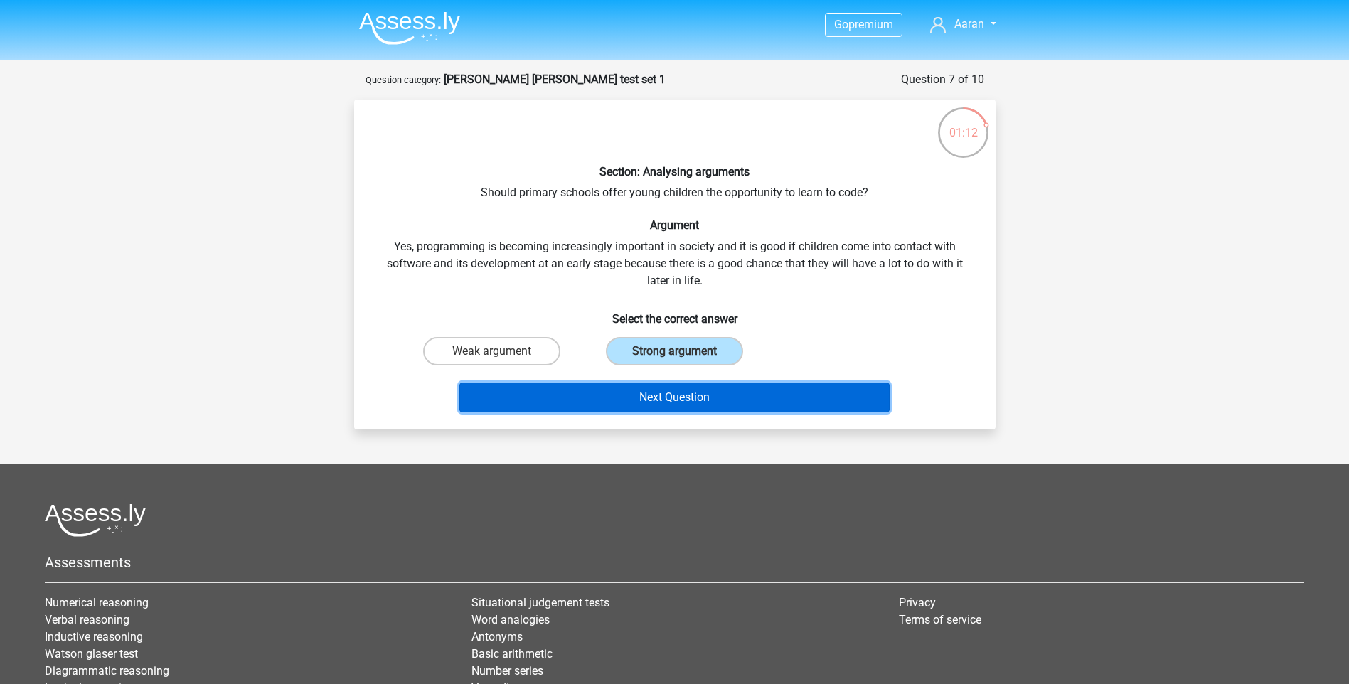
click at [693, 397] on button "Next Question" at bounding box center [674, 398] width 430 height 30
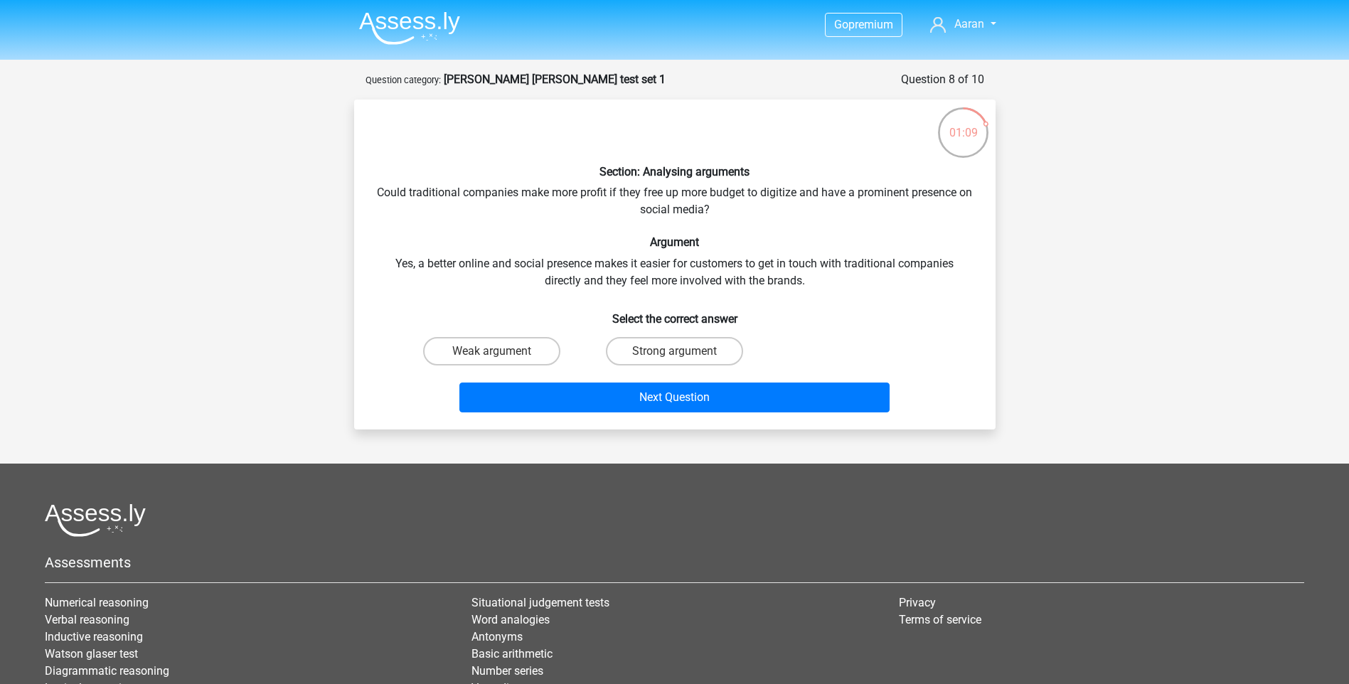
drag, startPoint x: 1126, startPoint y: 258, endPoint x: 1128, endPoint y: 246, distance: 12.3
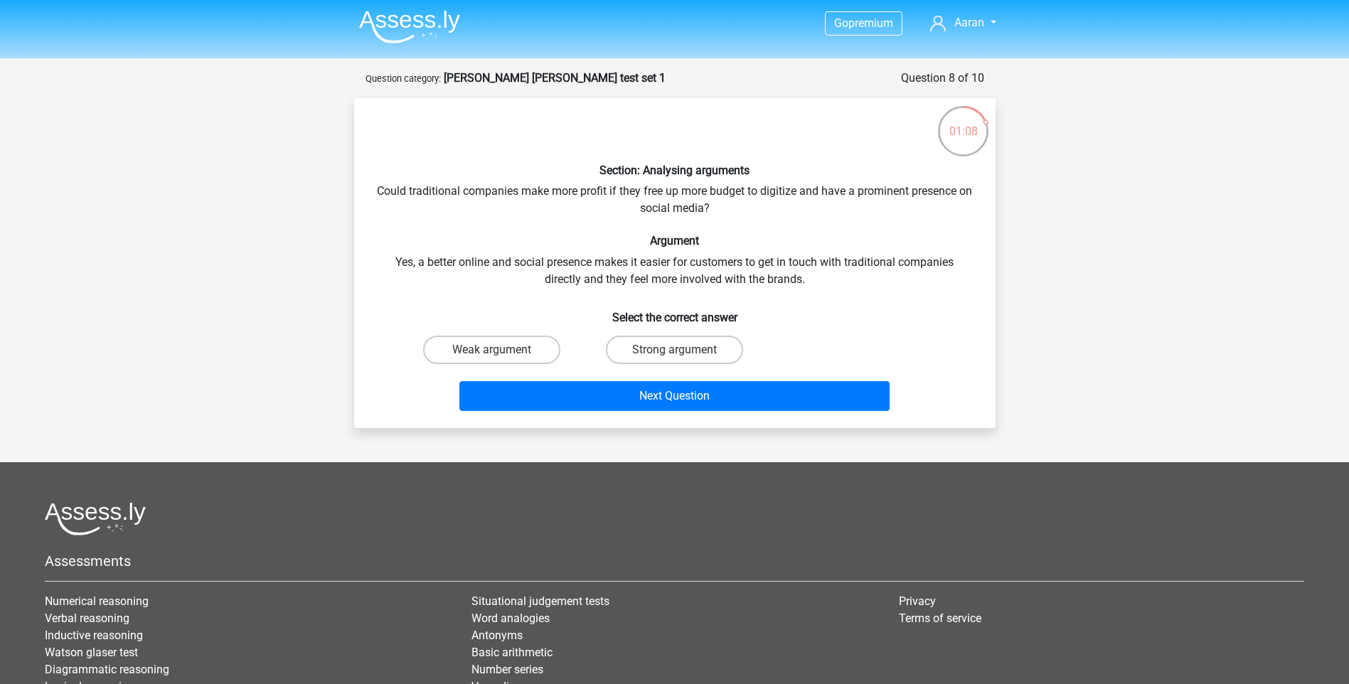
scroll to position [6, 0]
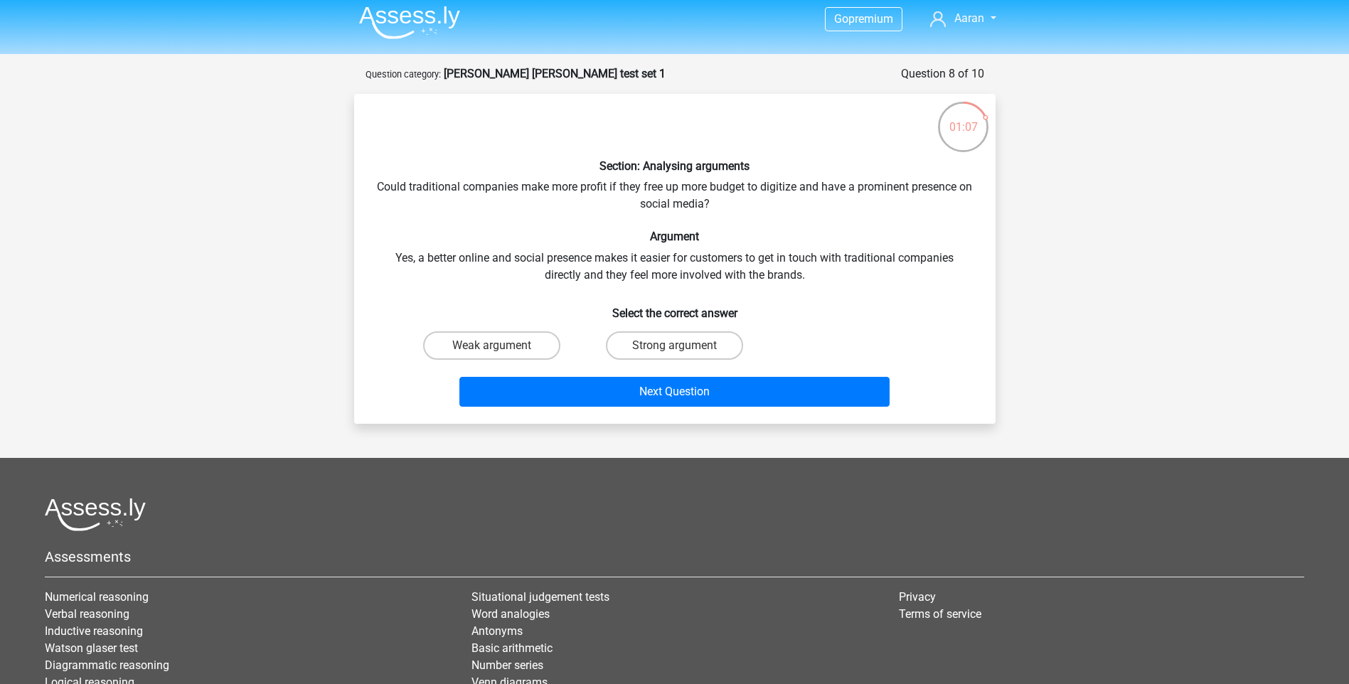
drag, startPoint x: 1121, startPoint y: 215, endPoint x: 1118, endPoint y: 185, distance: 30.1
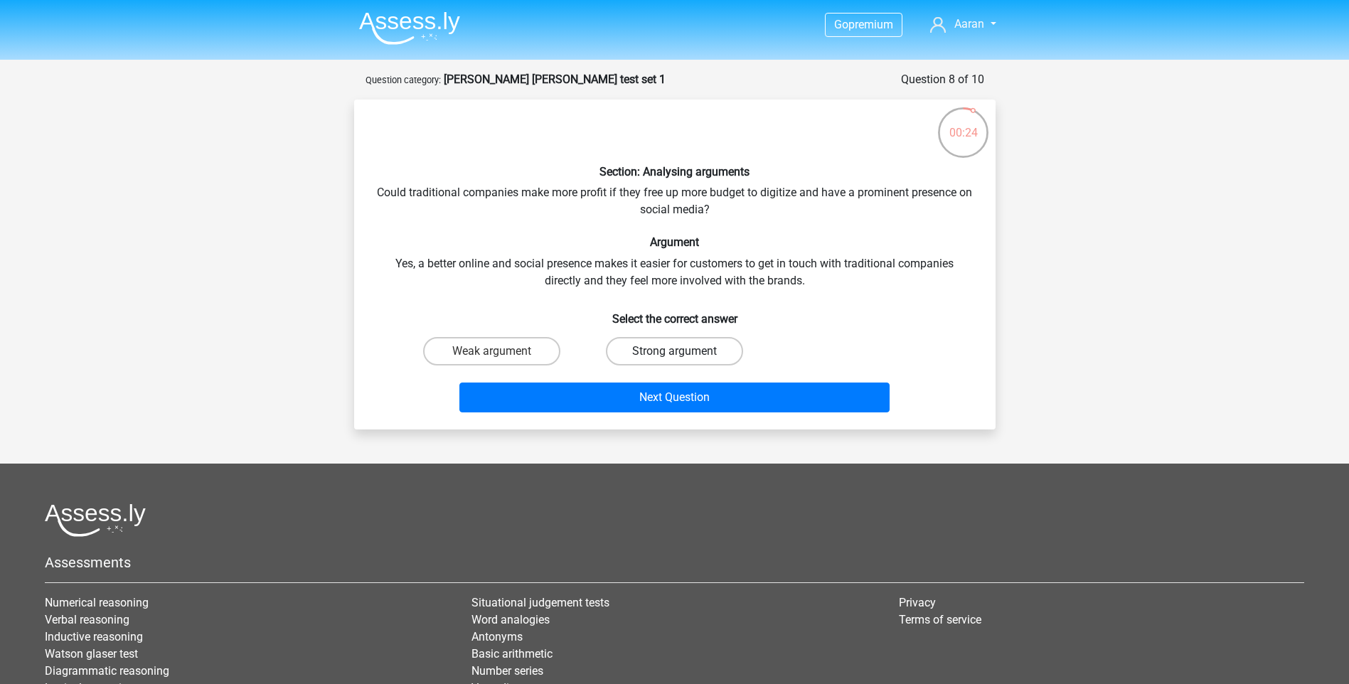
click at [700, 338] on label "Strong argument" at bounding box center [674, 351] width 137 height 28
click at [683, 351] on input "Strong argument" at bounding box center [678, 355] width 9 height 9
radio input "true"
click at [513, 352] on label "Weak argument" at bounding box center [491, 351] width 137 height 28
click at [501, 352] on input "Weak argument" at bounding box center [495, 355] width 9 height 9
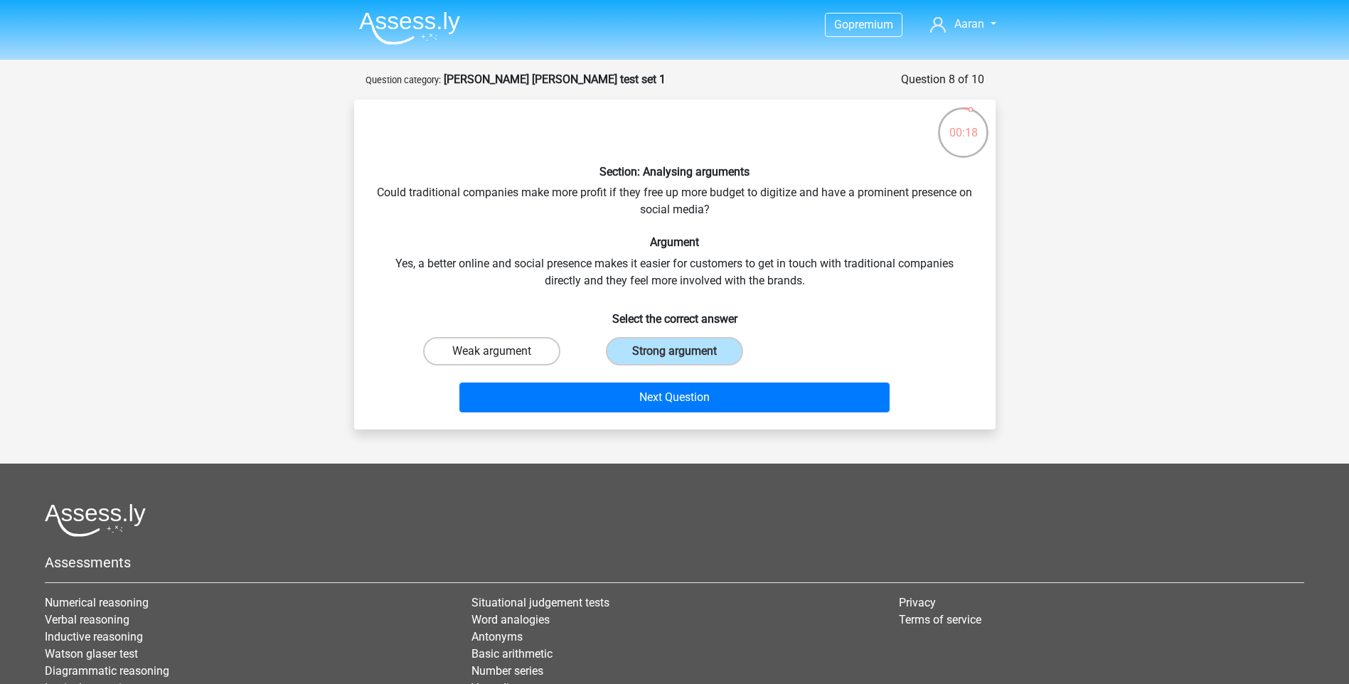
radio input "true"
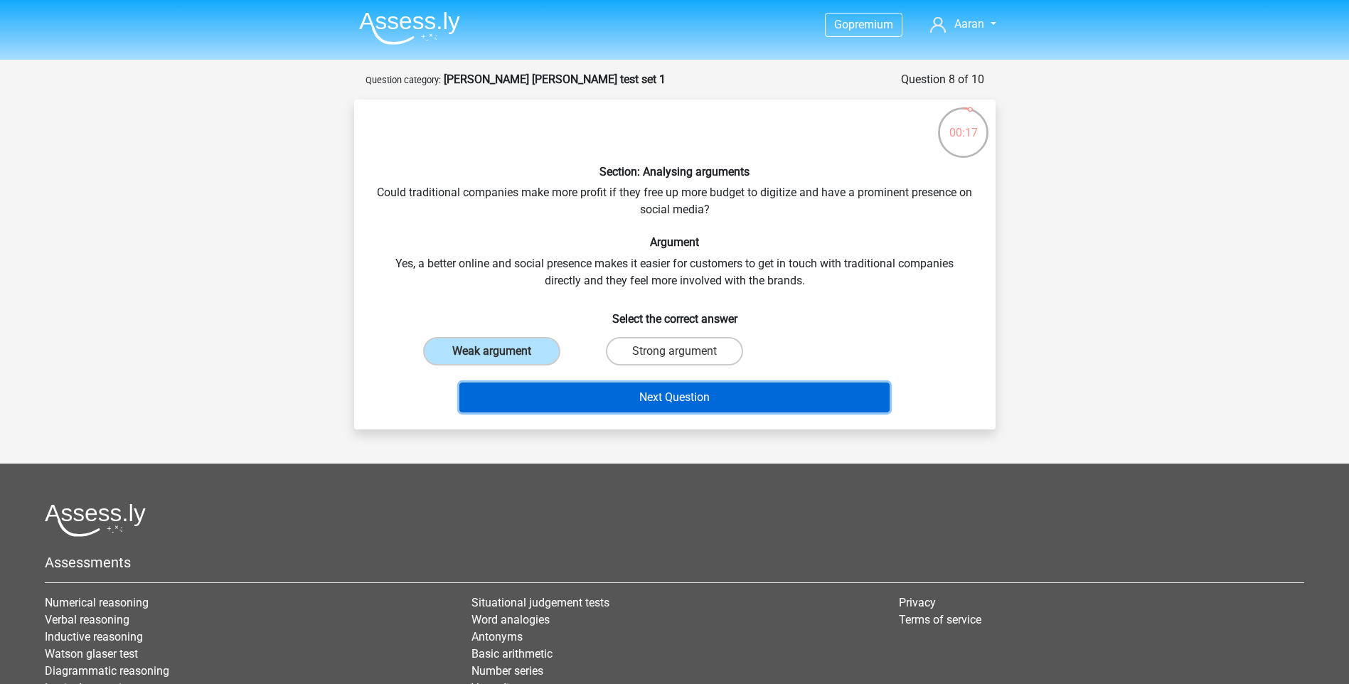
click at [565, 387] on button "Next Question" at bounding box center [674, 398] width 430 height 30
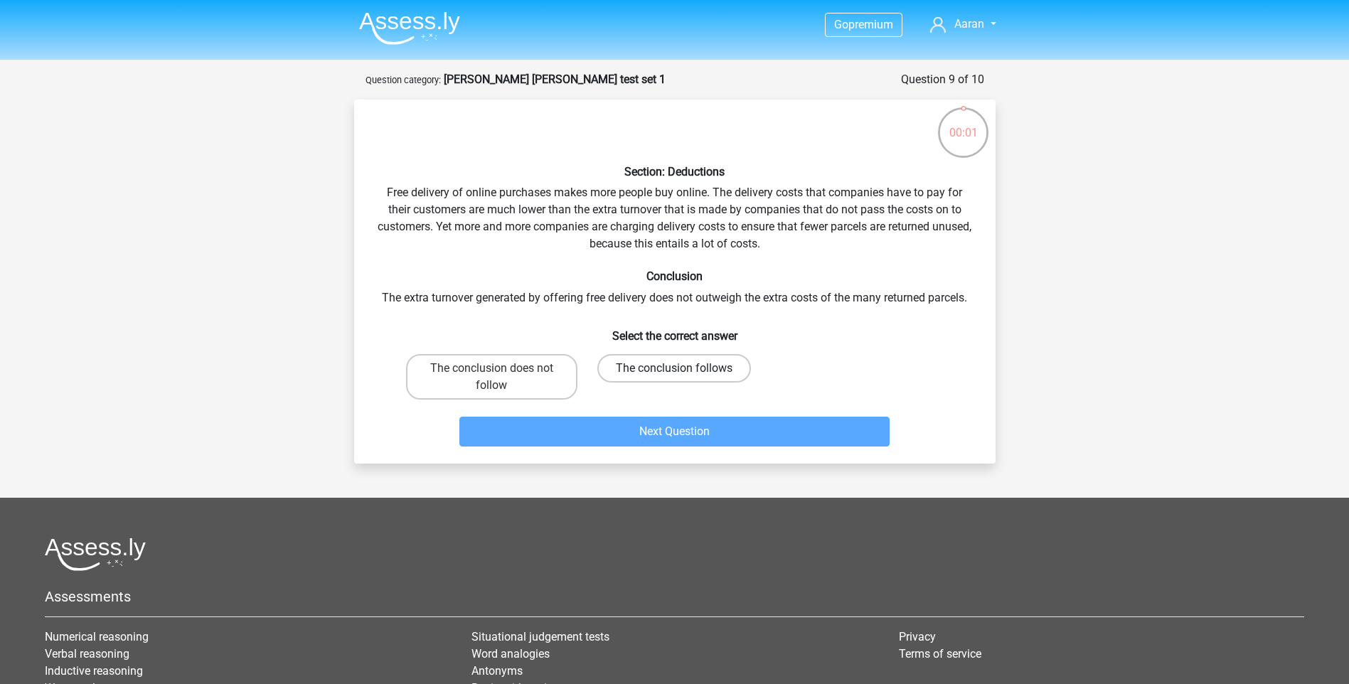
click at [697, 378] on label "The conclusion follows" at bounding box center [674, 368] width 154 height 28
click at [683, 378] on input "The conclusion follows" at bounding box center [678, 372] width 9 height 9
radio input "true"
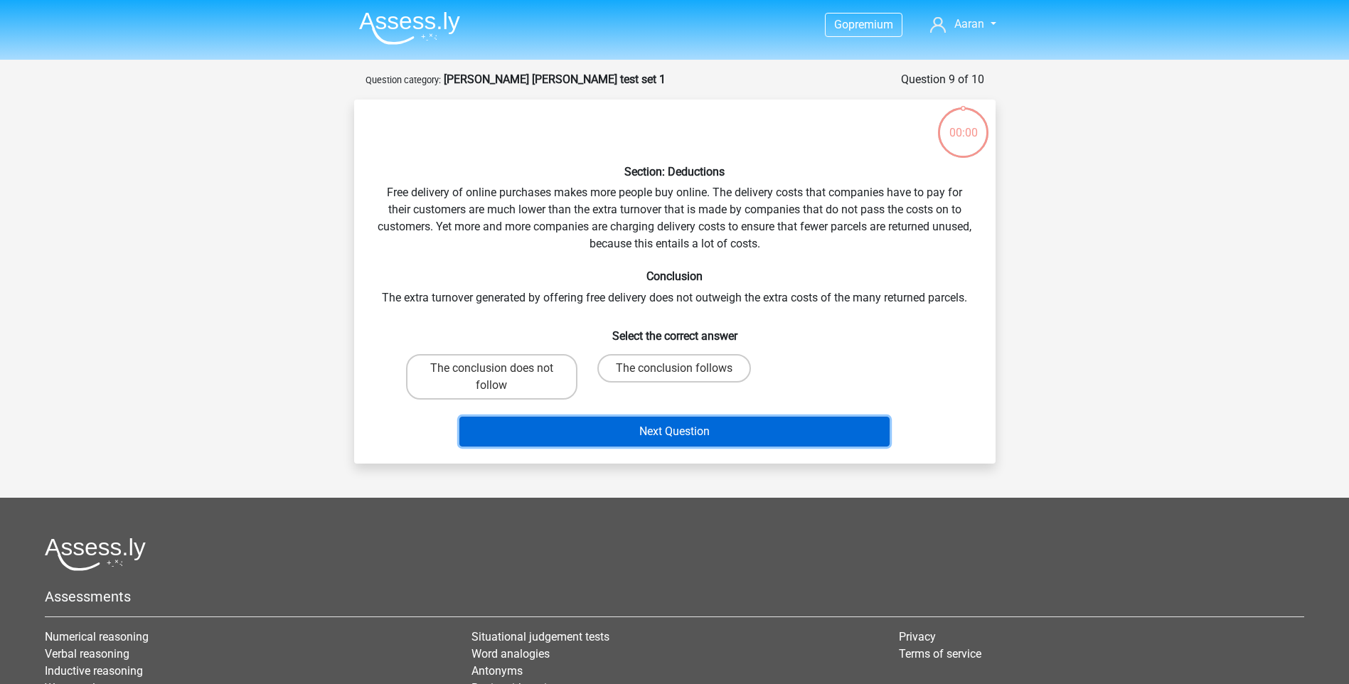
click at [725, 425] on button "Next Question" at bounding box center [674, 432] width 430 height 30
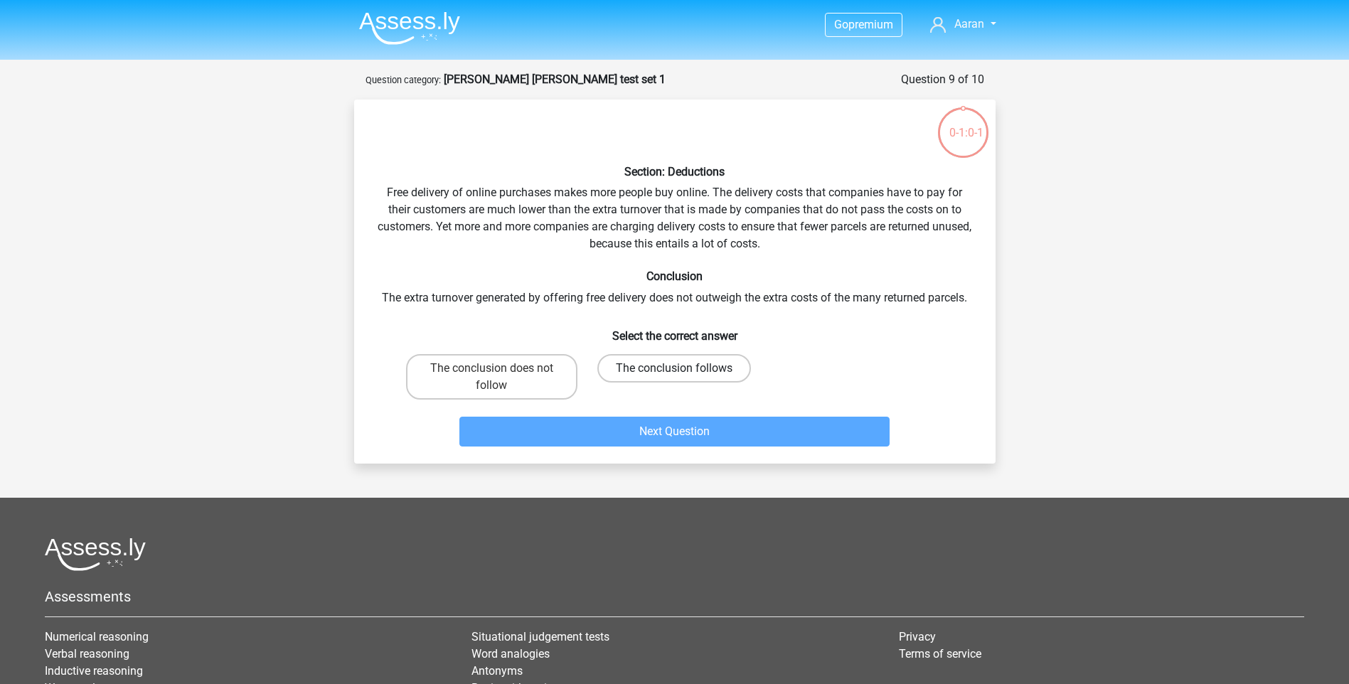
click at [644, 378] on label "The conclusion follows" at bounding box center [674, 368] width 154 height 28
click at [674, 378] on input "The conclusion follows" at bounding box center [678, 372] width 9 height 9
radio input "true"
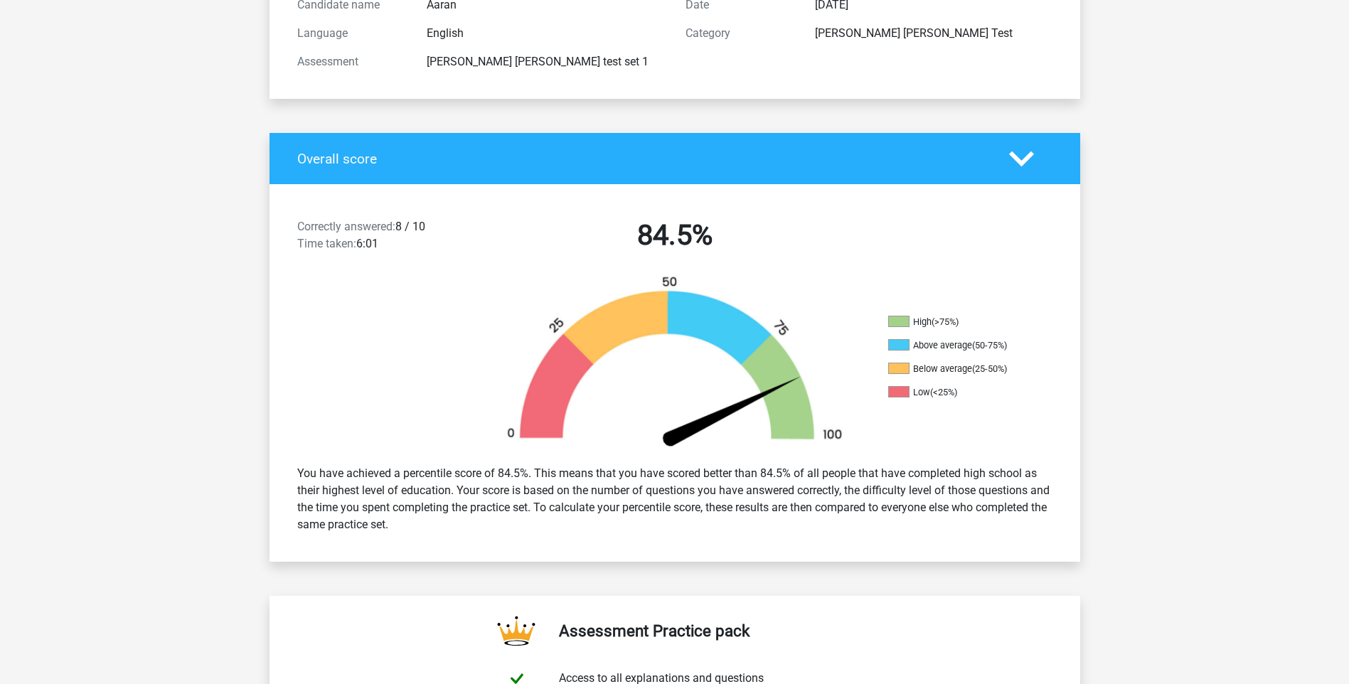
scroll to position [304, 0]
